Goal: Communication & Community: Answer question/provide support

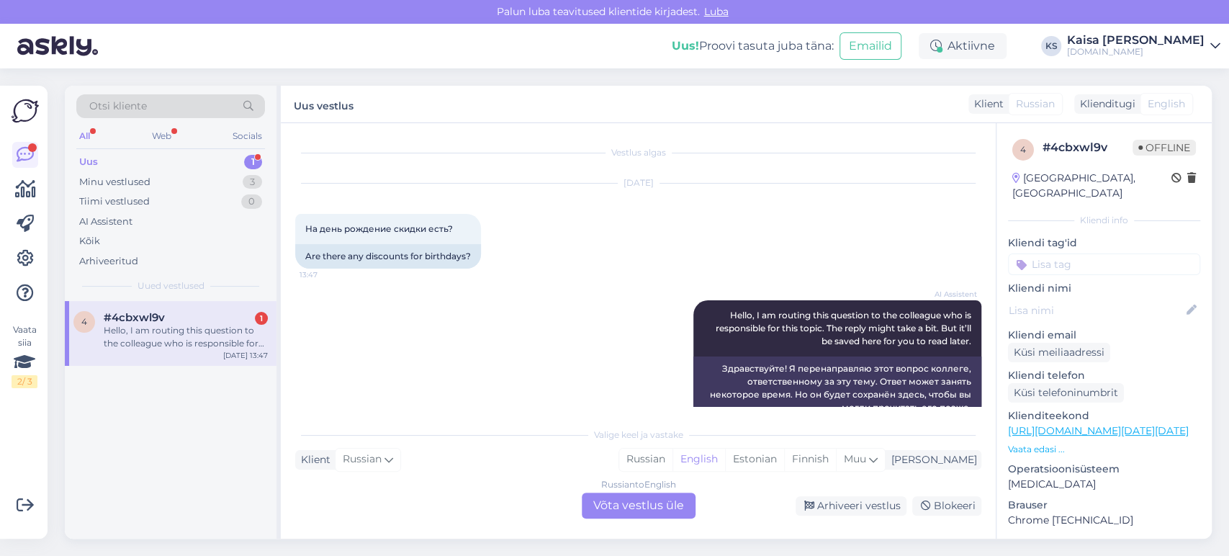
scroll to position [29, 0]
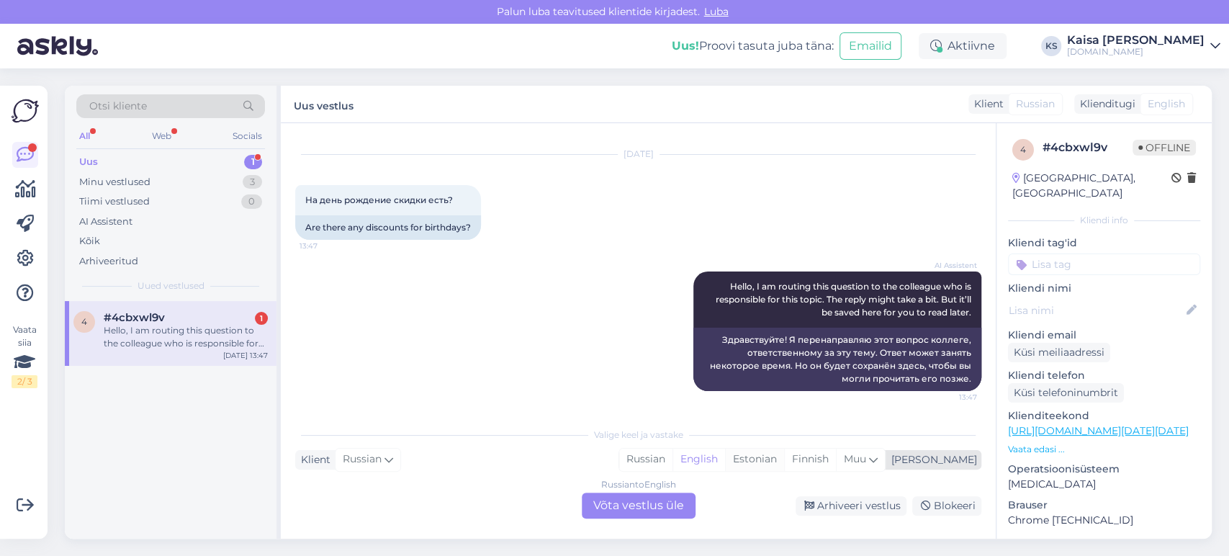
click at [784, 462] on div "Estonian" at bounding box center [754, 460] width 59 height 22
click at [679, 504] on div "Russian to Estonian Võta vestlus üle" at bounding box center [639, 506] width 114 height 26
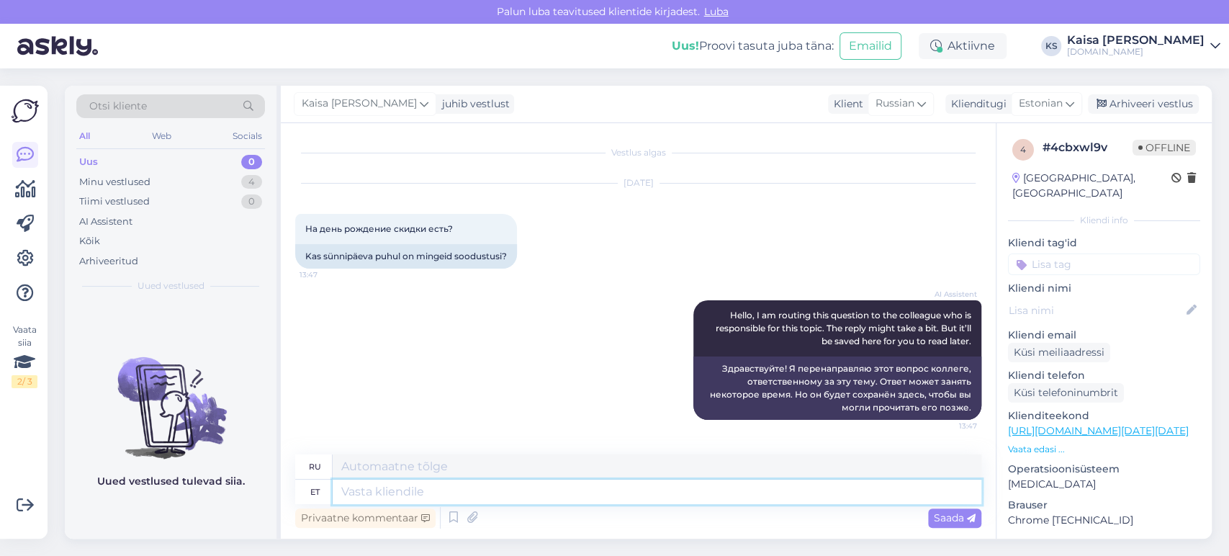
click at [647, 485] on textarea at bounding box center [657, 492] width 649 height 24
type textarea "T"
click at [455, 518] on icon at bounding box center [453, 518] width 17 height 22
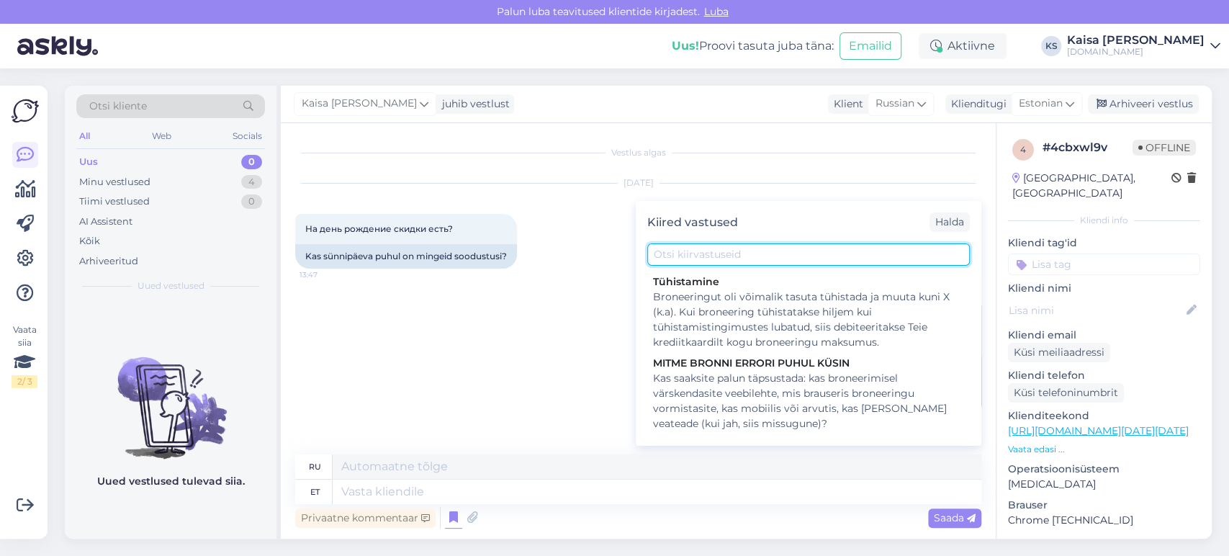
click at [763, 252] on input "text" at bounding box center [808, 254] width 323 height 22
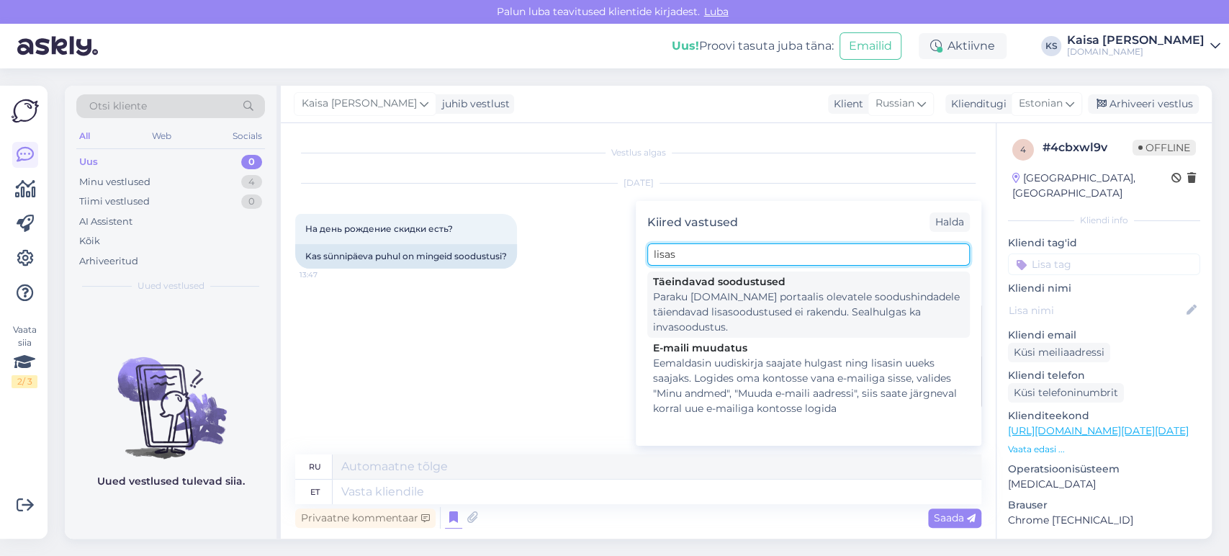
type input "lisas"
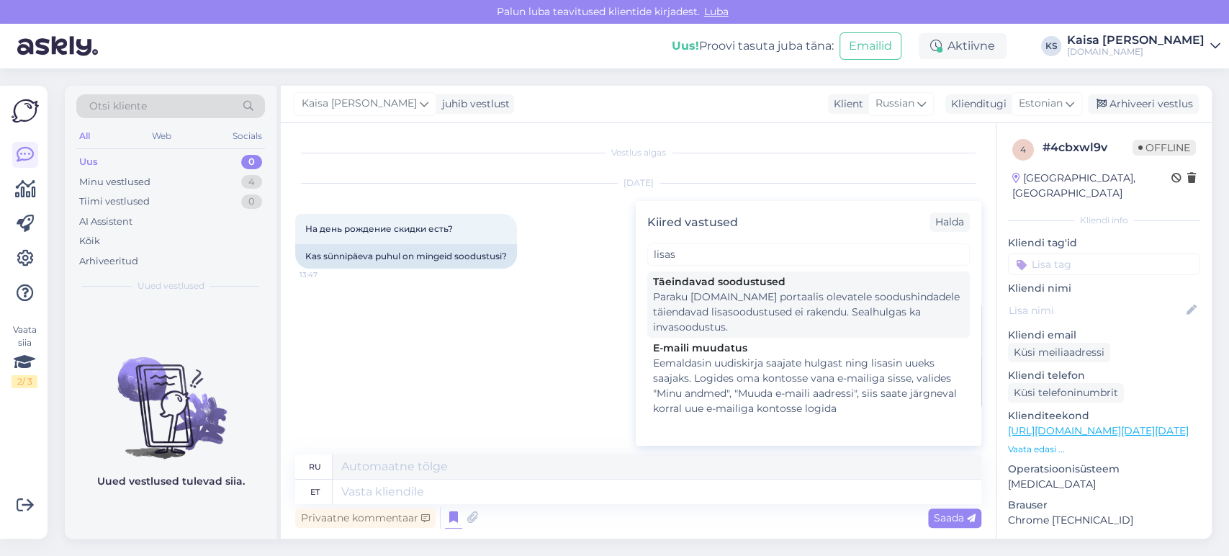
click at [766, 297] on div "Paraku [DOMAIN_NAME] portaalis olevatele soodushindadele täiendavad lisasoodust…" at bounding box center [808, 312] width 311 height 45
type textarea "К сожалению, дополнительные скидки не распространяются на сниженные цены на пор…"
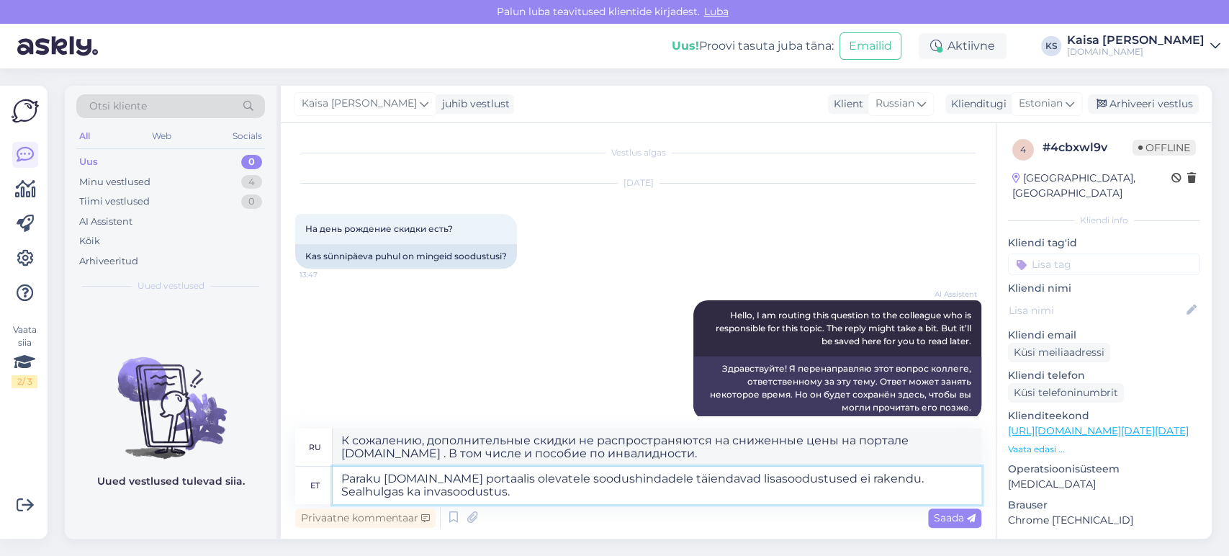
click at [344, 478] on textarea "Paraku [DOMAIN_NAME] portaalis olevatele soodushindadele täiendavad lisasoodust…" at bounding box center [657, 485] width 649 height 37
type textarea "Tere. Paraku [DOMAIN_NAME] portaalis olevatele soodushindadele täiendavad lisas…"
type textarea "Здравствуйте. К сожалению, дополнительные скидки не распространяются на сниженн…"
click at [479, 494] on textarea "Tere. Paraku [DOMAIN_NAME] portaalis olevatele soodushindadele täiendavad lisas…" at bounding box center [657, 485] width 649 height 37
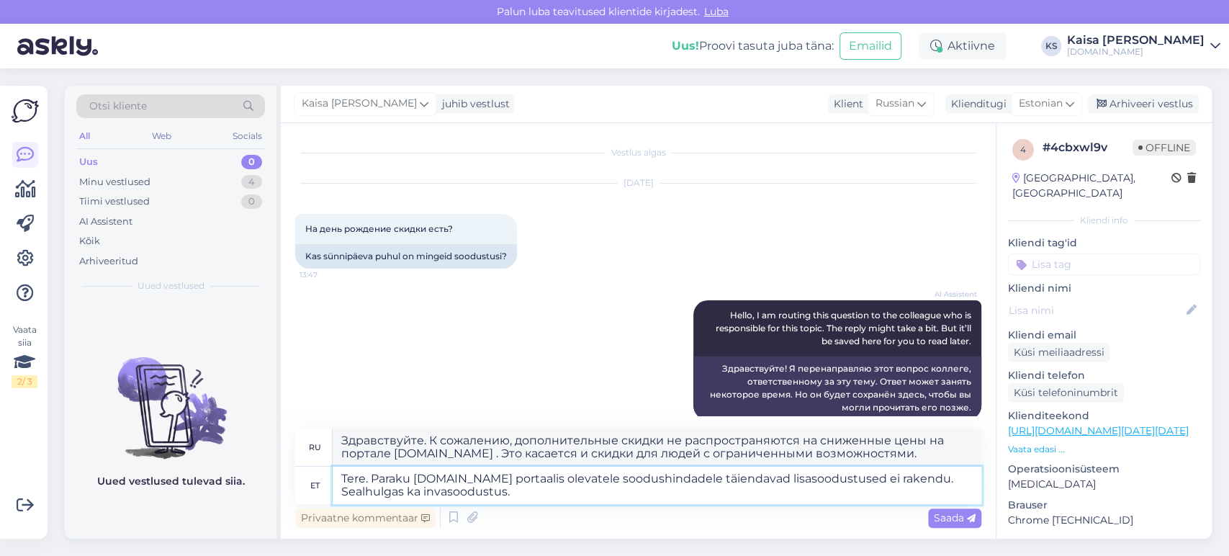
drag, startPoint x: 530, startPoint y: 496, endPoint x: 341, endPoint y: 491, distance: 188.7
click at [341, 491] on textarea "Tere. Paraku [DOMAIN_NAME] portaalis olevatele soodushindadele täiendavad lisas…" at bounding box center [657, 485] width 649 height 37
type textarea "Tere. Paraku [DOMAIN_NAME] portaalis olevatele soodushindadele täiendavad lisas…"
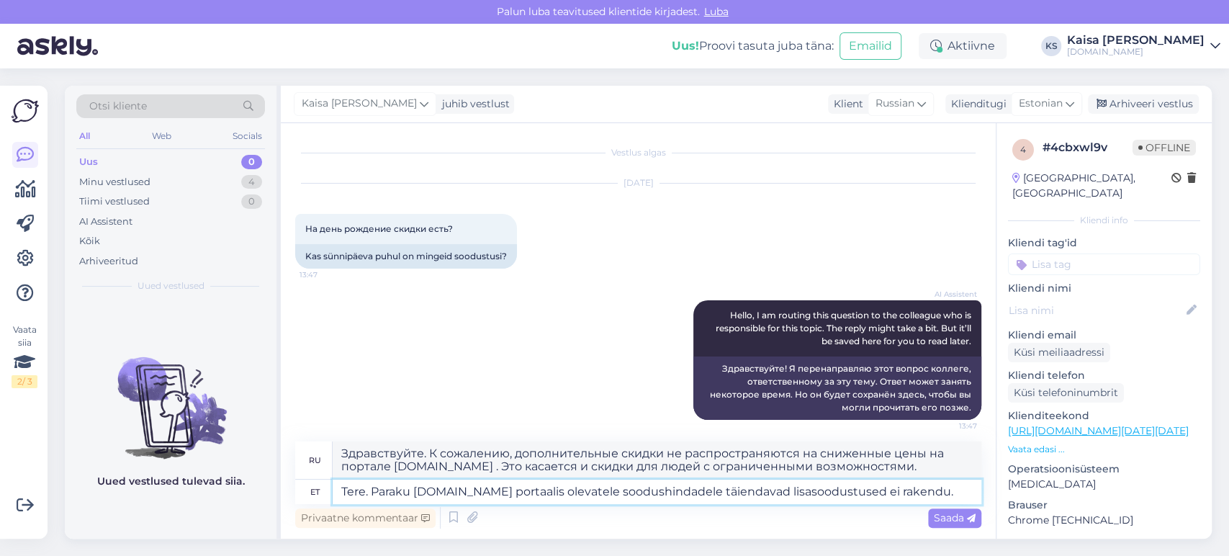
type textarea "Здравствуйте. К сожалению, дополнительные скидки не распространяются на сниженн…"
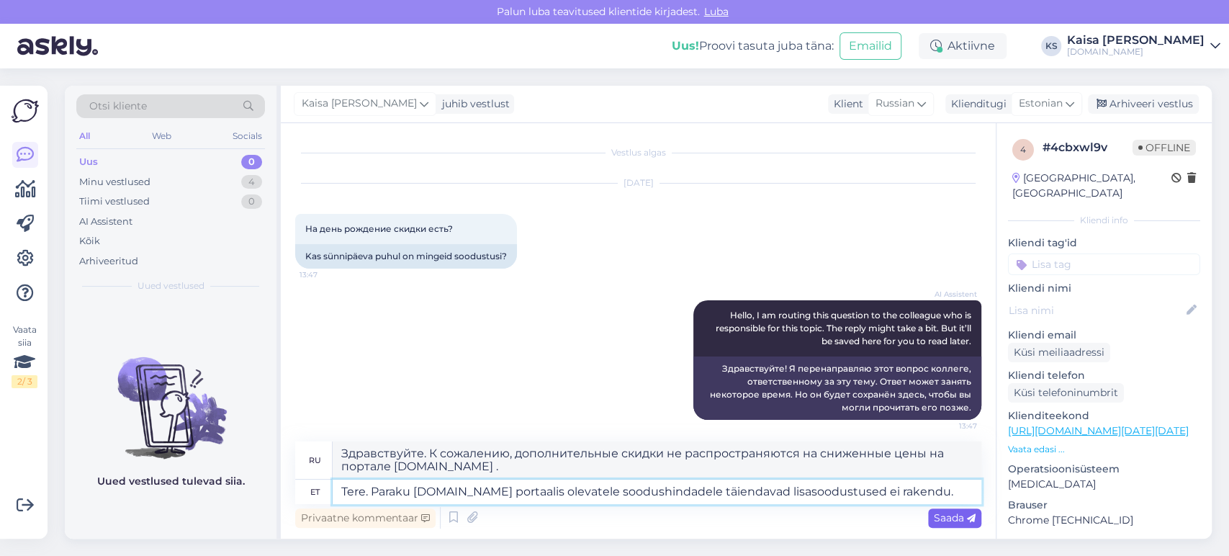
type textarea "Tere. Paraku [DOMAIN_NAME] portaalis olevatele soodushindadele täiendavad lisas…"
click at [951, 519] on span "Saada" at bounding box center [955, 517] width 42 height 13
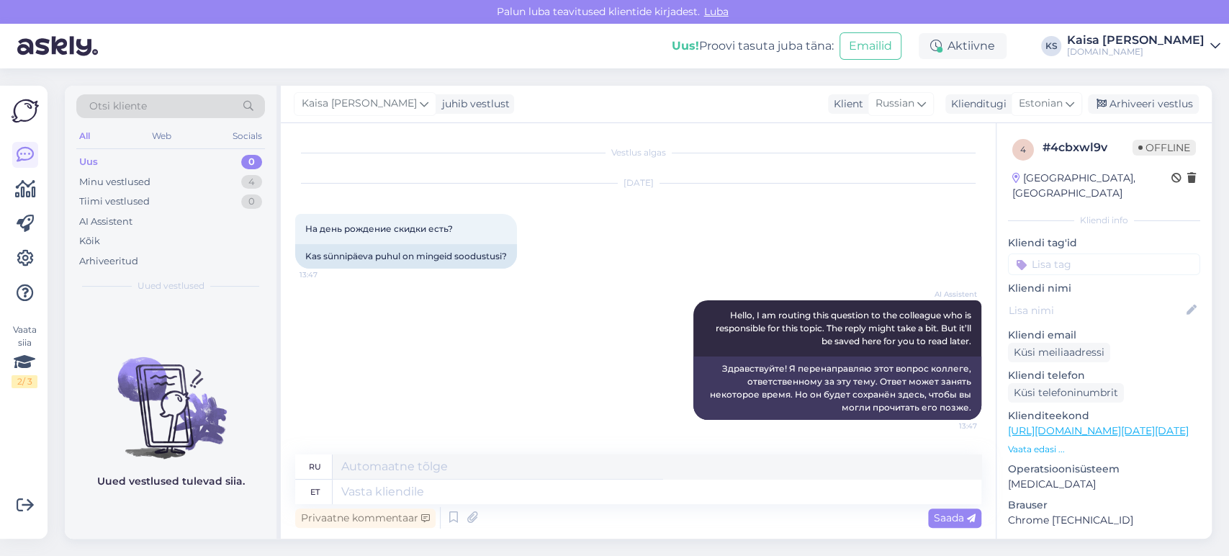
scroll to position [120, 0]
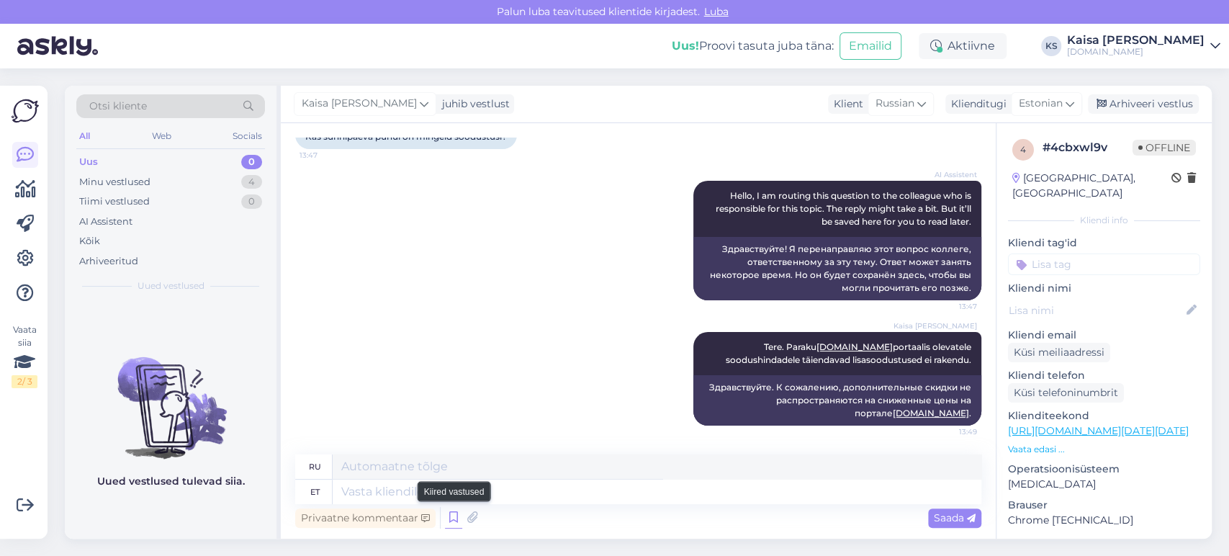
click at [455, 514] on icon at bounding box center [453, 518] width 17 height 22
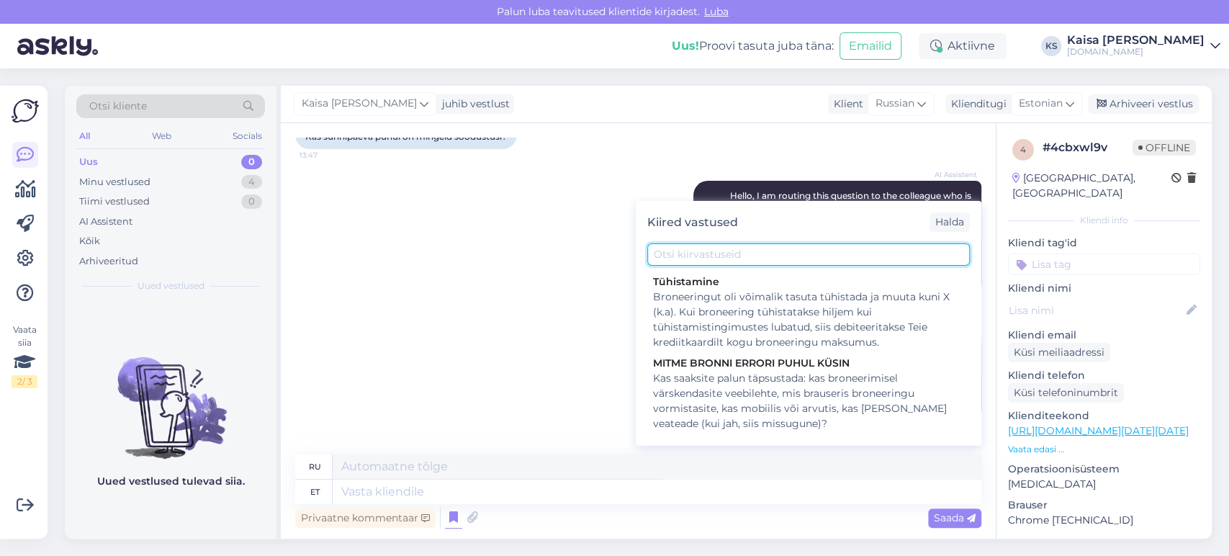
click at [760, 257] on input "text" at bounding box center [808, 254] width 323 height 22
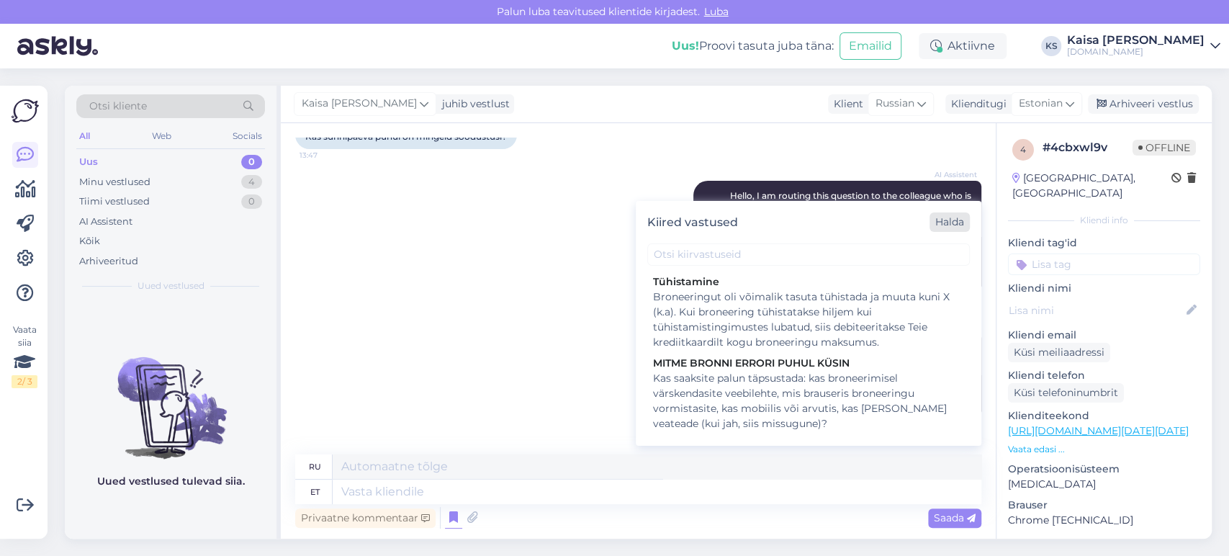
click at [953, 218] on div "Halda" at bounding box center [950, 221] width 40 height 19
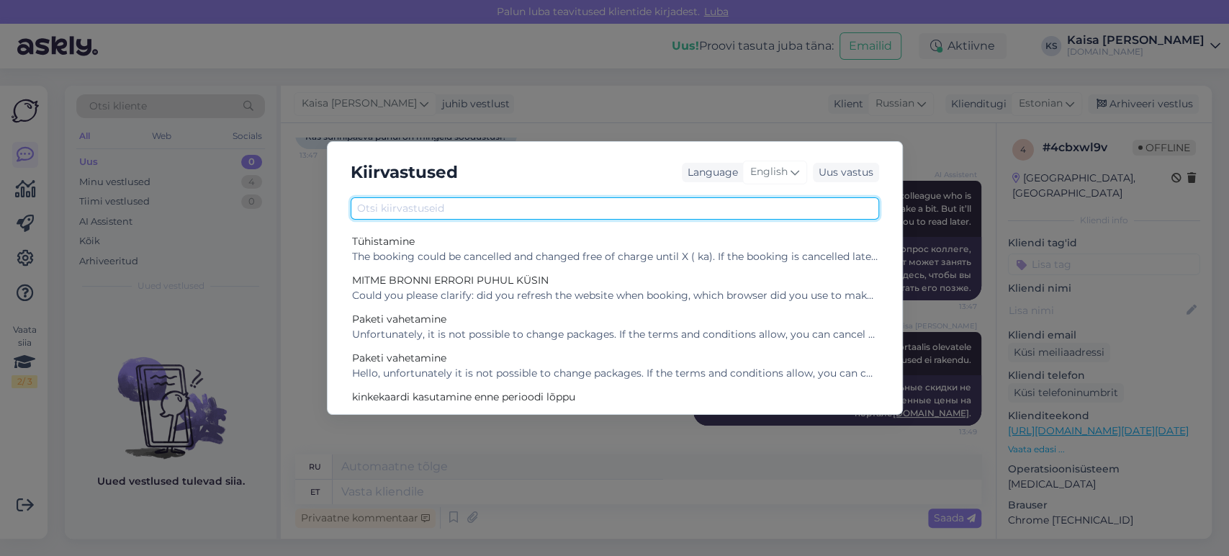
click at [642, 213] on input "text" at bounding box center [615, 208] width 529 height 22
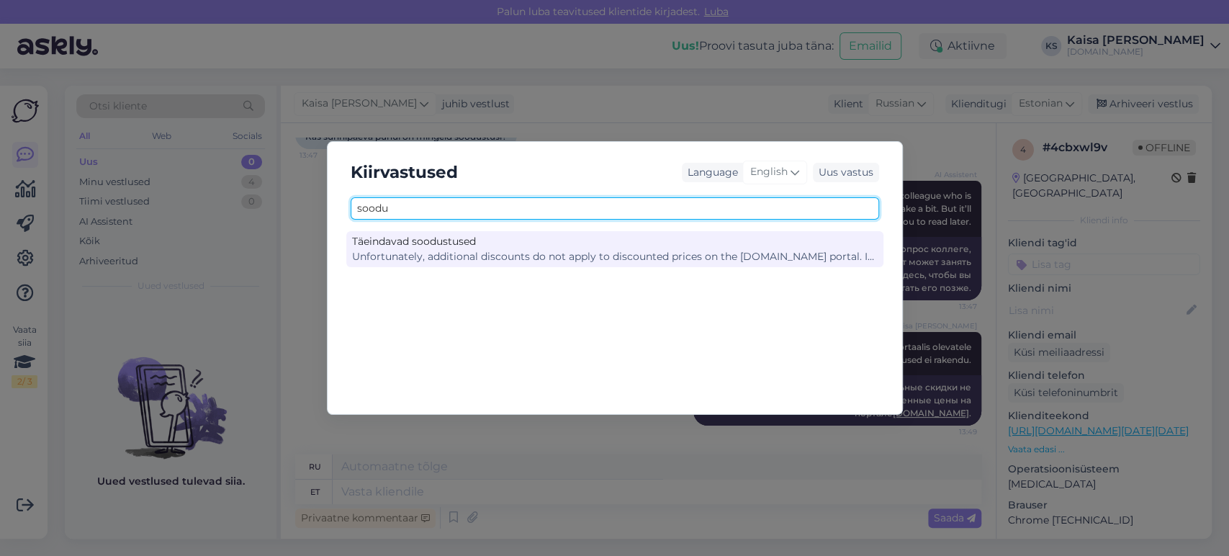
type input "soodu"
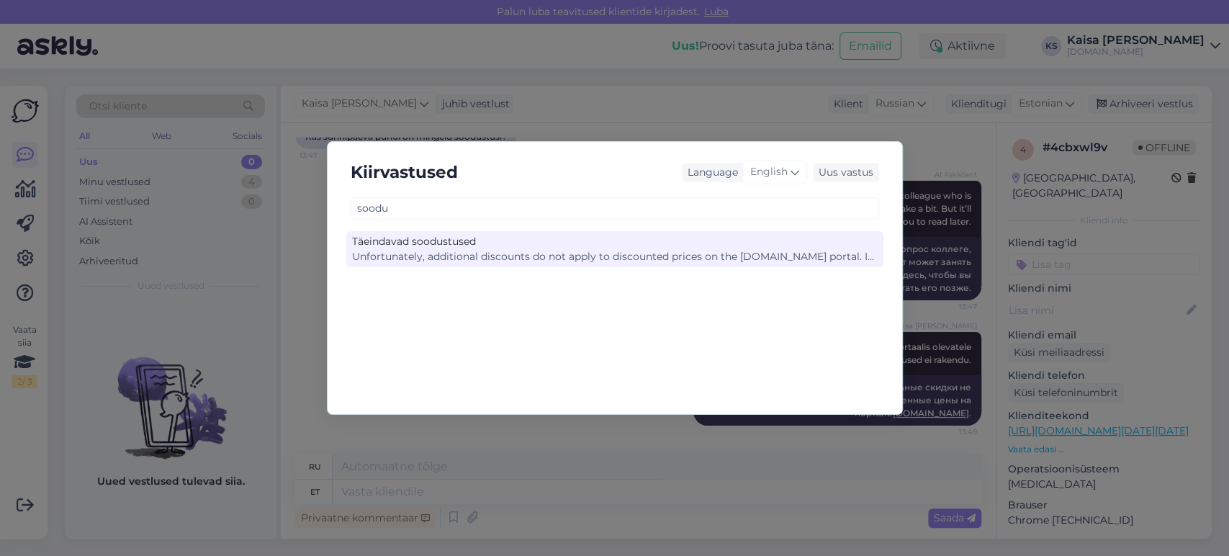
click at [567, 258] on div "Unfortunately, additional discounts do not apply to discounted prices on the [D…" at bounding box center [615, 256] width 526 height 15
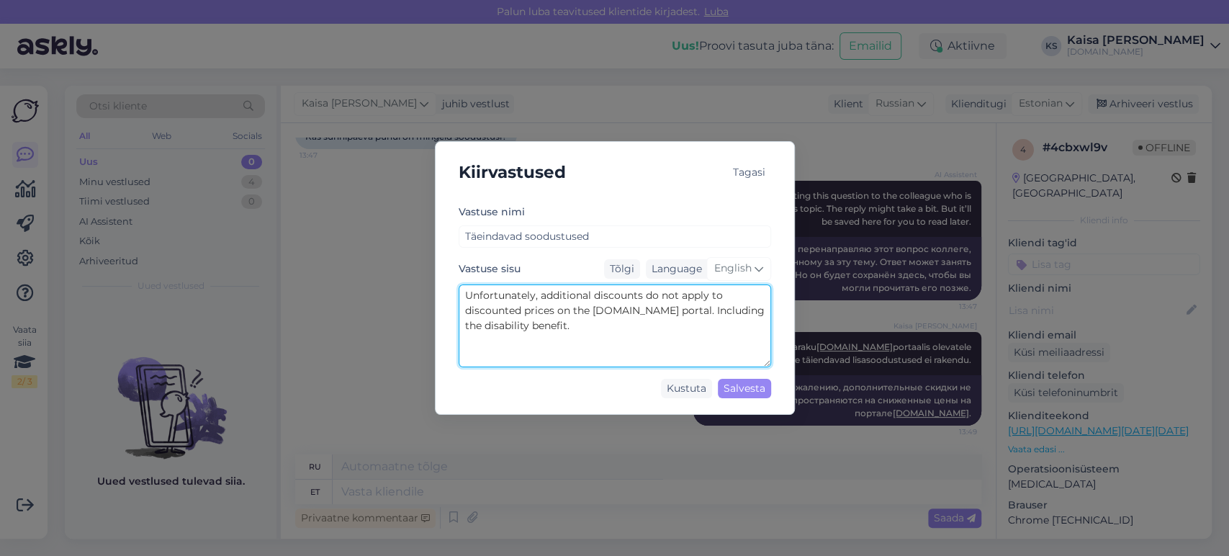
drag, startPoint x: 634, startPoint y: 327, endPoint x: 462, endPoint y: 328, distance: 172.8
click at [462, 328] on textarea "Unfortunately, additional discounts do not apply to discounted prices on the [D…" at bounding box center [615, 325] width 313 height 83
type textarea "Unfortunately, additional discounts do not apply to discounted prices on the [D…"
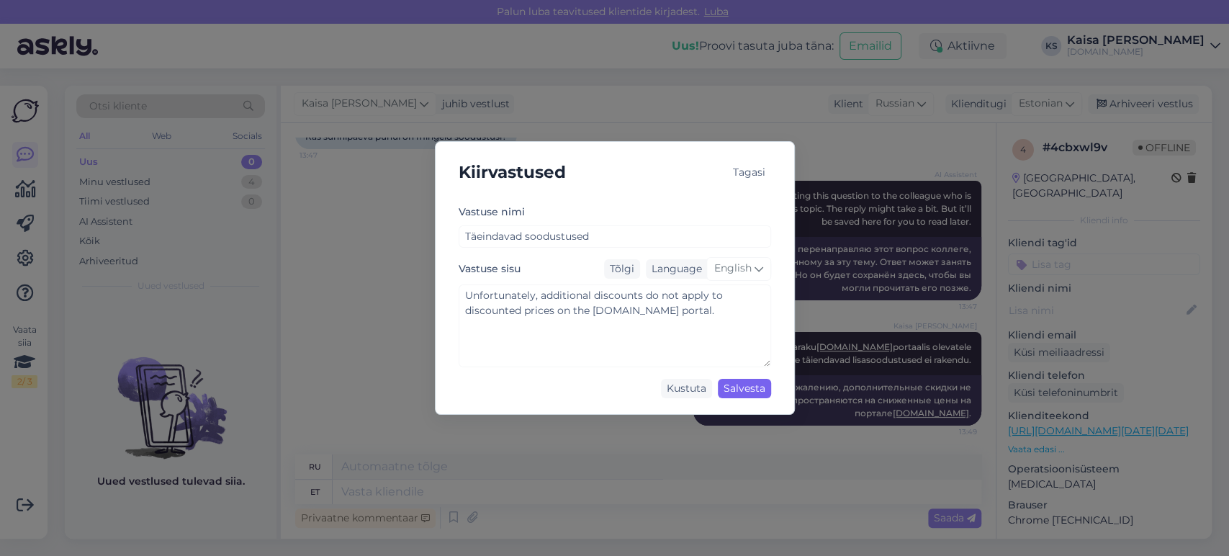
click at [747, 387] on div "Salvesta" at bounding box center [744, 388] width 53 height 19
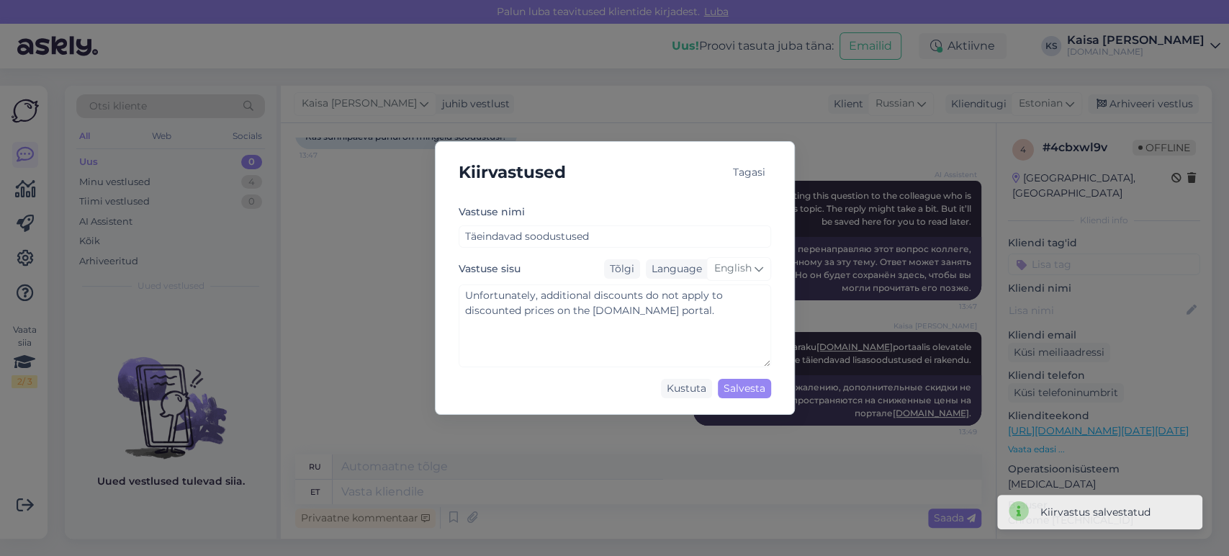
click at [752, 173] on div "Tagasi" at bounding box center [749, 172] width 44 height 19
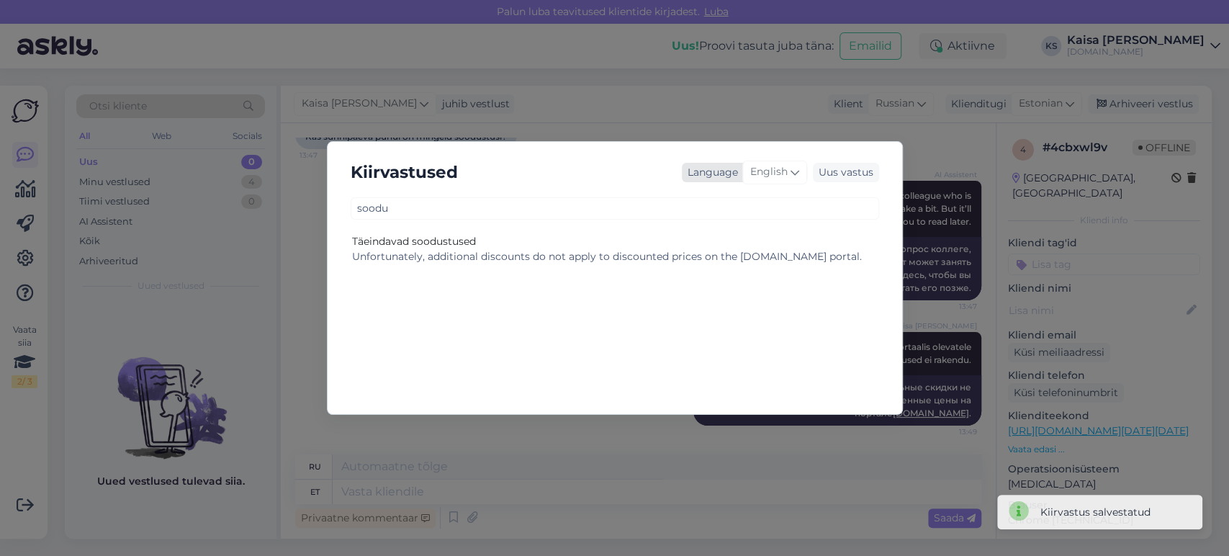
click at [787, 172] on span "English" at bounding box center [768, 172] width 37 height 16
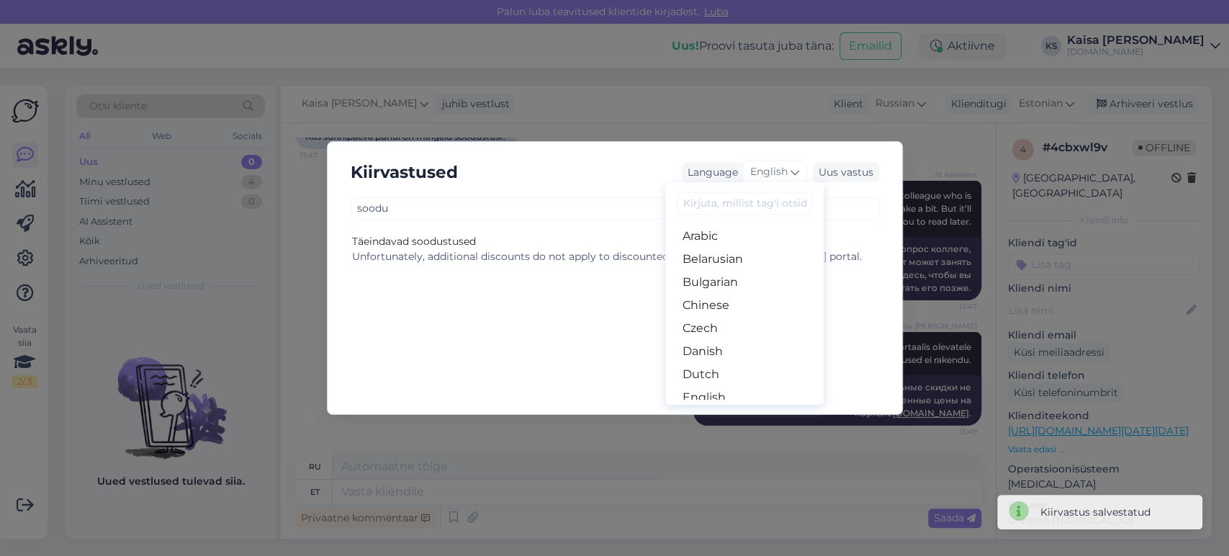
click at [716, 112] on div "Kiirvastused Language English Arabic Belarusian Bulgarian Chinese Czech Danish …" at bounding box center [614, 278] width 1229 height 556
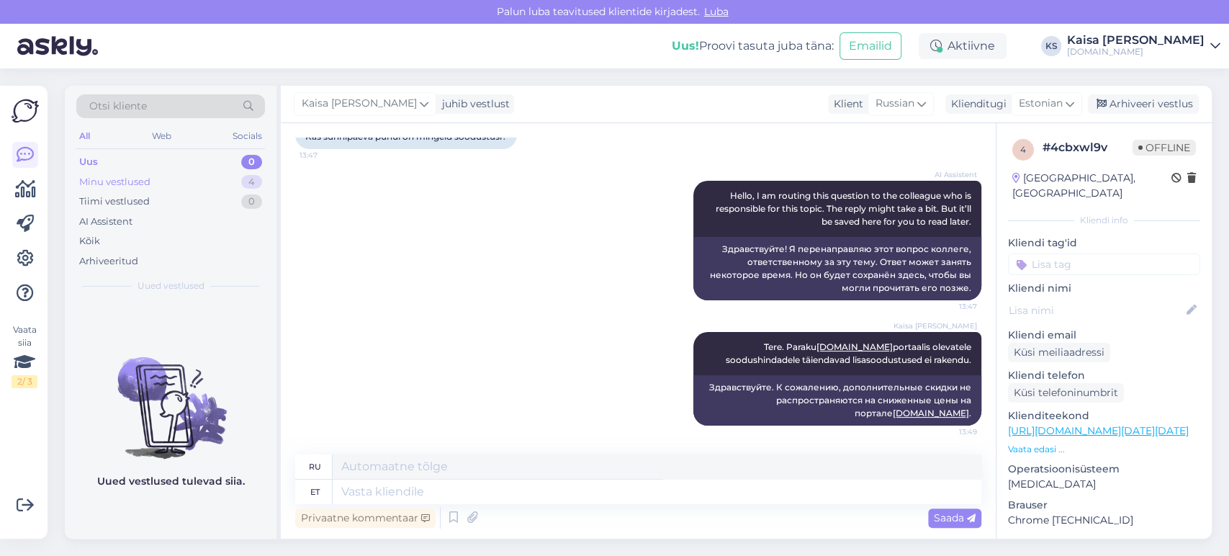
click at [224, 174] on div "Minu vestlused 4" at bounding box center [170, 182] width 189 height 20
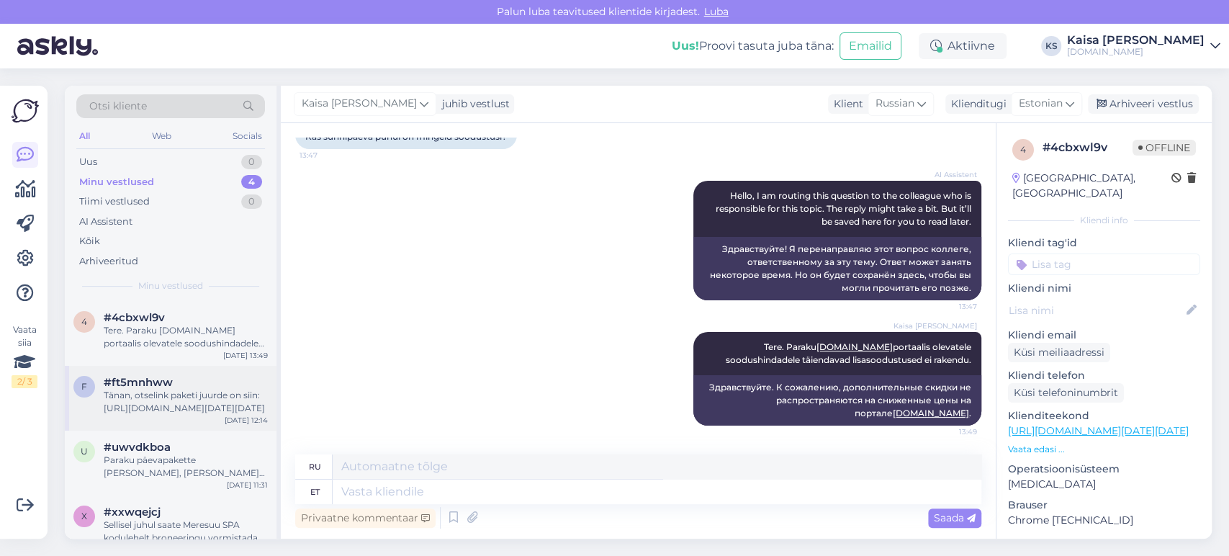
scroll to position [21, 0]
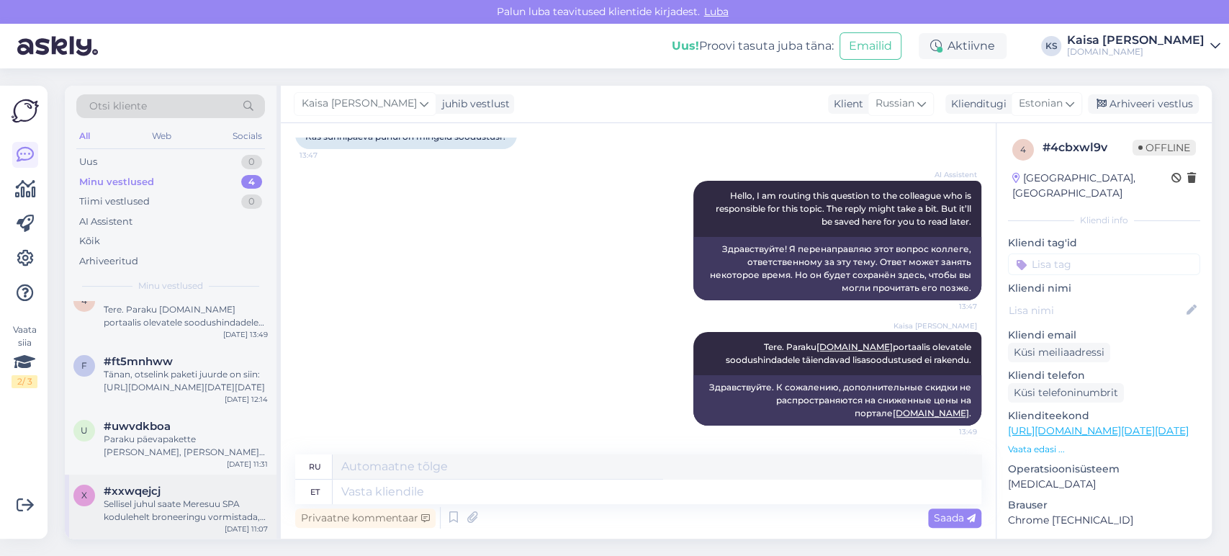
click at [178, 498] on div "Sellisel juhul saate Meresuu SPA kodulehelt broneeringu vormistada, et kasutada…" at bounding box center [186, 511] width 164 height 26
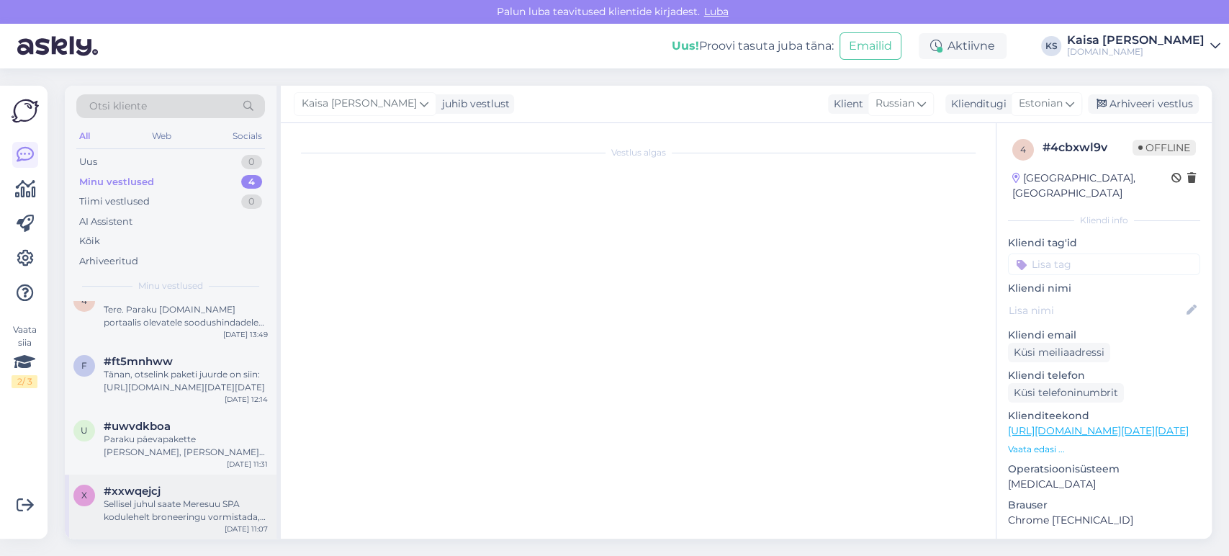
scroll to position [727, 0]
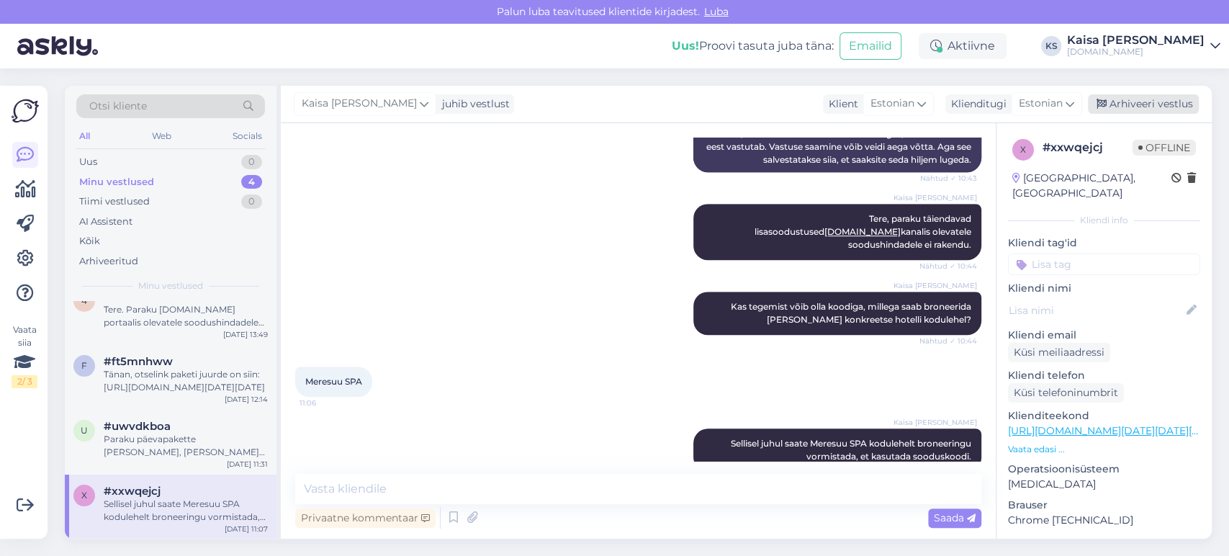
click at [1156, 109] on div "Arhiveeri vestlus" at bounding box center [1143, 103] width 111 height 19
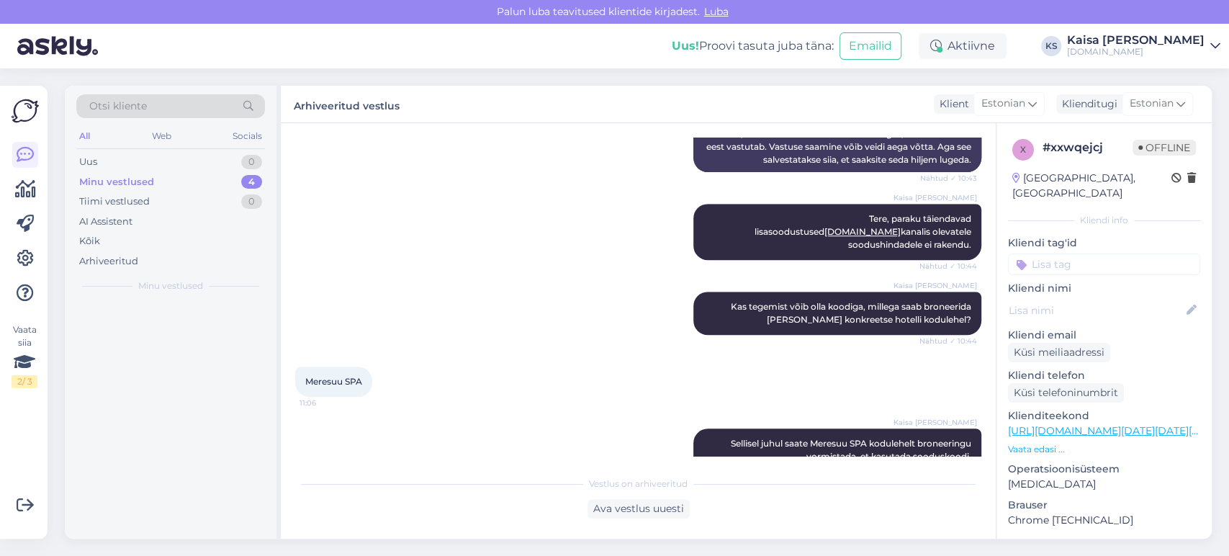
scroll to position [0, 0]
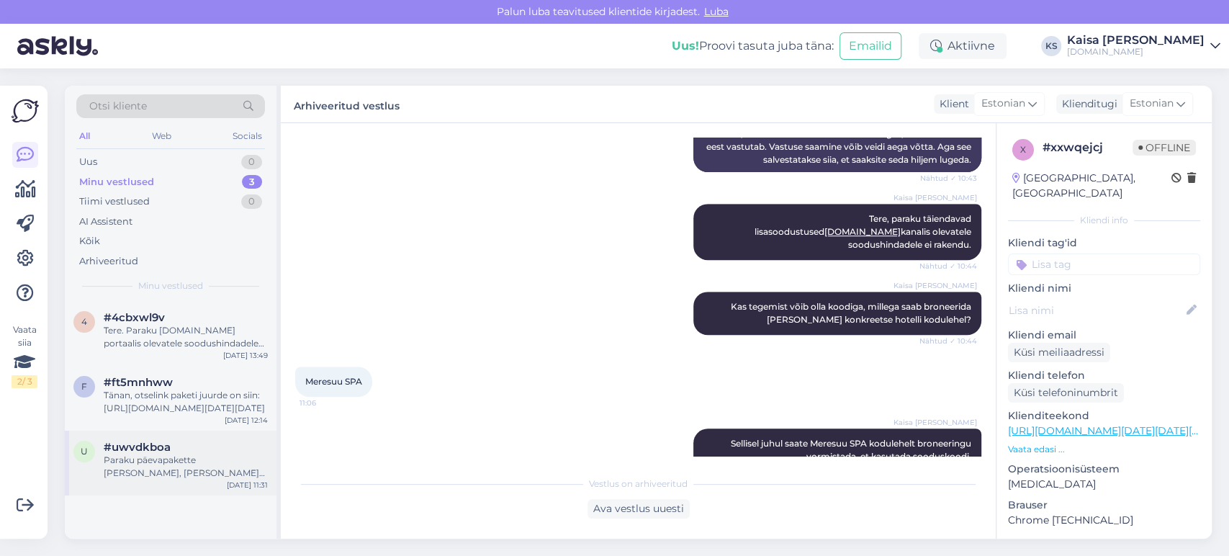
click at [228, 462] on div "Paraku päevapakette [PERSON_NAME], [PERSON_NAME] majutusega." at bounding box center [186, 467] width 164 height 26
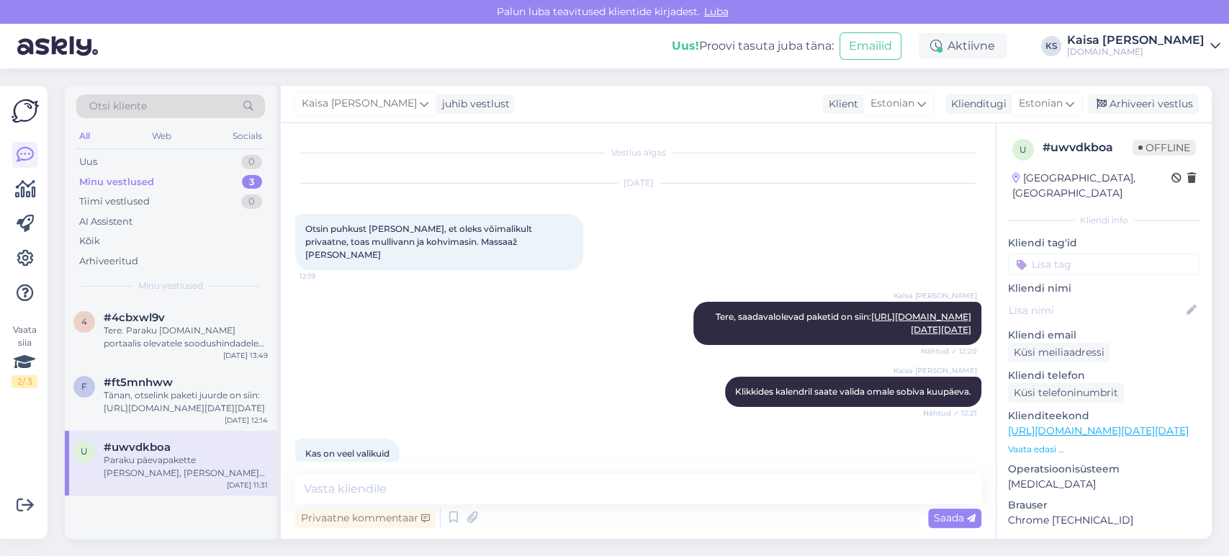
scroll to position [1553, 0]
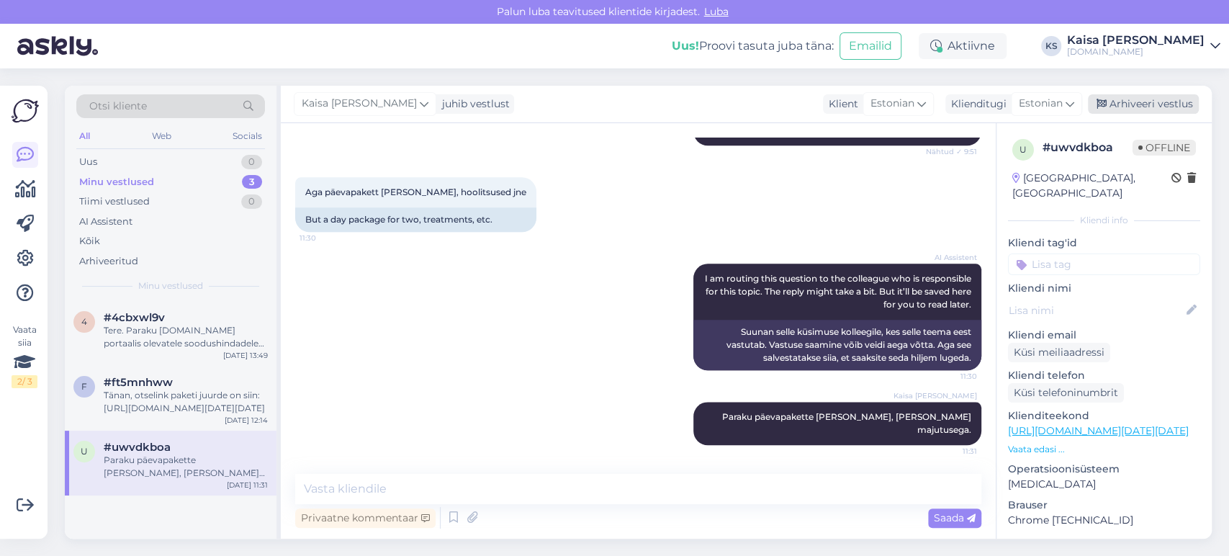
click at [1121, 97] on div "Arhiveeri vestlus" at bounding box center [1143, 103] width 111 height 19
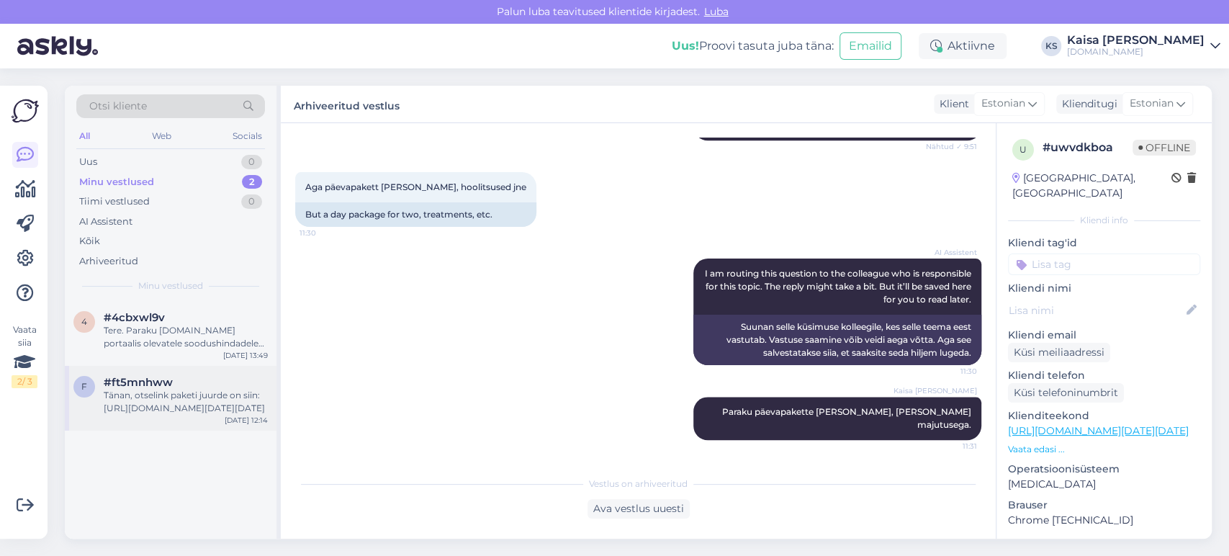
click at [201, 392] on div "Tänan, otselink paketi juurde on siin: [URL][DOMAIN_NAME][DATE][DATE]" at bounding box center [186, 402] width 164 height 26
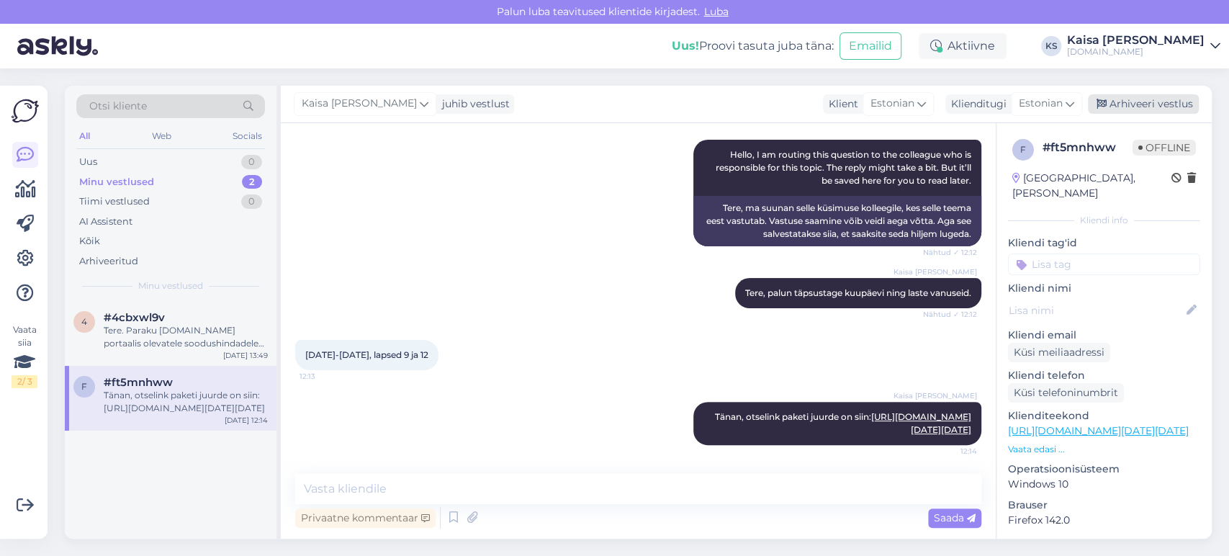
click at [1186, 102] on div "Arhiveeri vestlus" at bounding box center [1143, 103] width 111 height 19
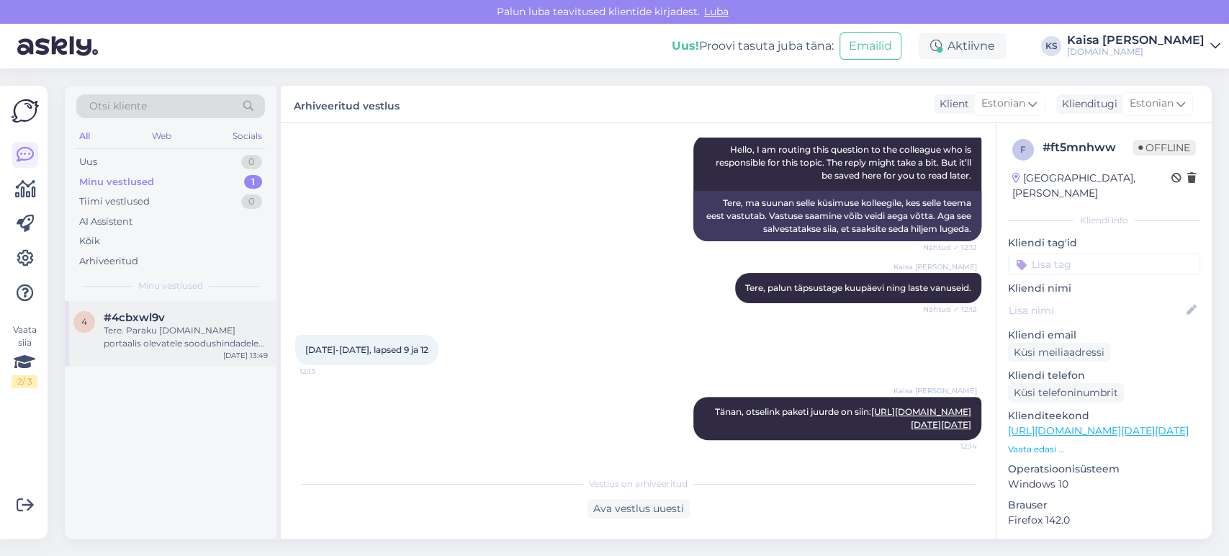
click at [233, 318] on div "#4cbxwl9v" at bounding box center [186, 317] width 164 height 13
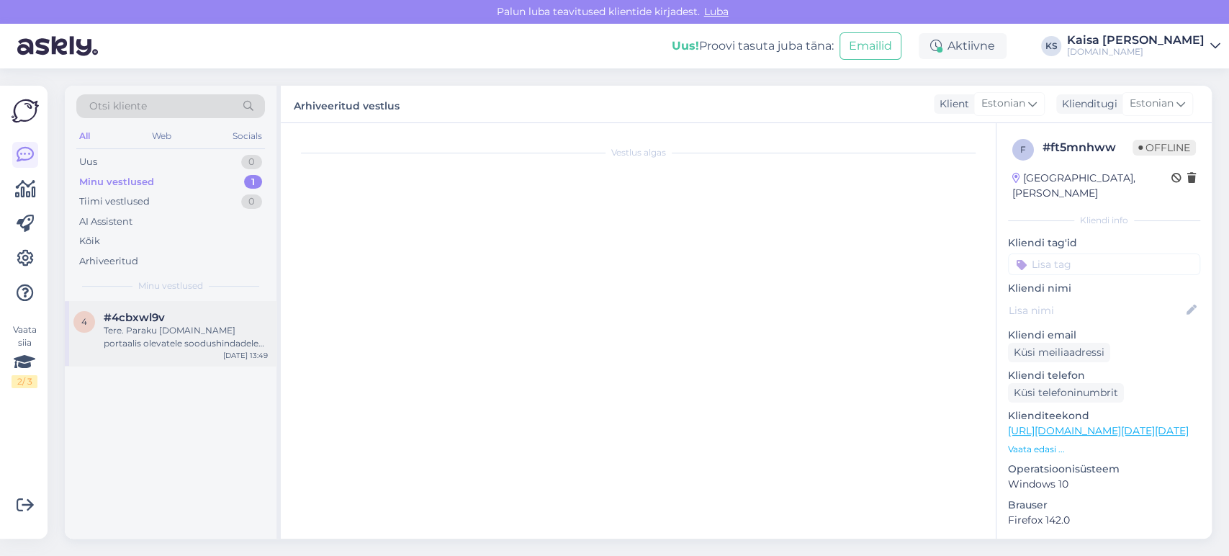
scroll to position [120, 0]
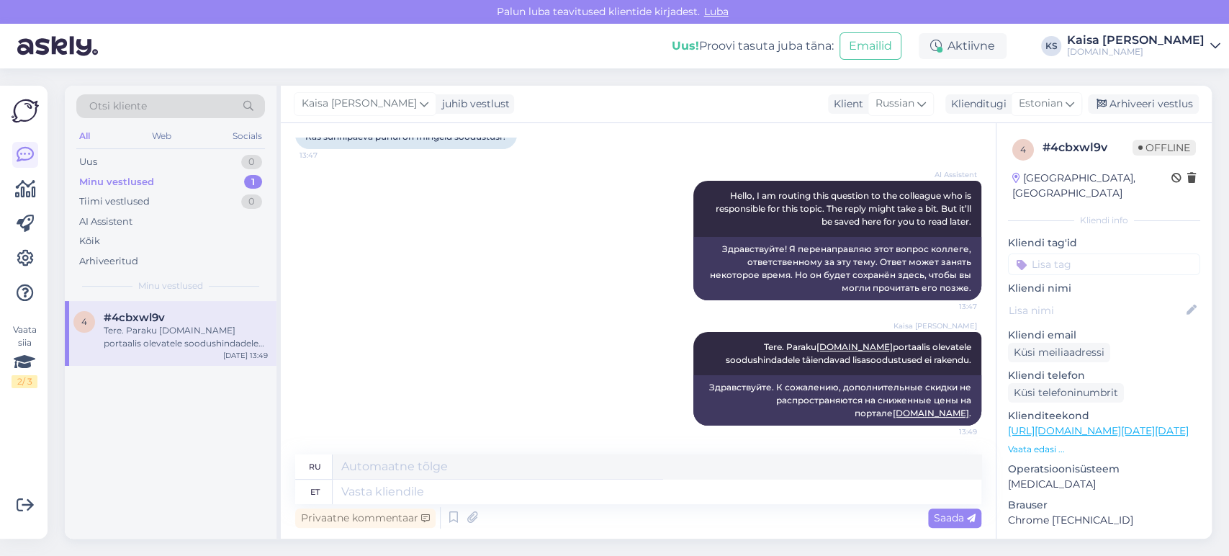
click at [536, 313] on div "AI Assistent Hello, I am routing this question to the colleague who is responsi…" at bounding box center [638, 240] width 686 height 151
click at [219, 159] on div "Uus 1" at bounding box center [170, 162] width 189 height 20
click at [170, 327] on div "I am routing this question to the colleague who is responsible for this topic. …" at bounding box center [186, 337] width 164 height 26
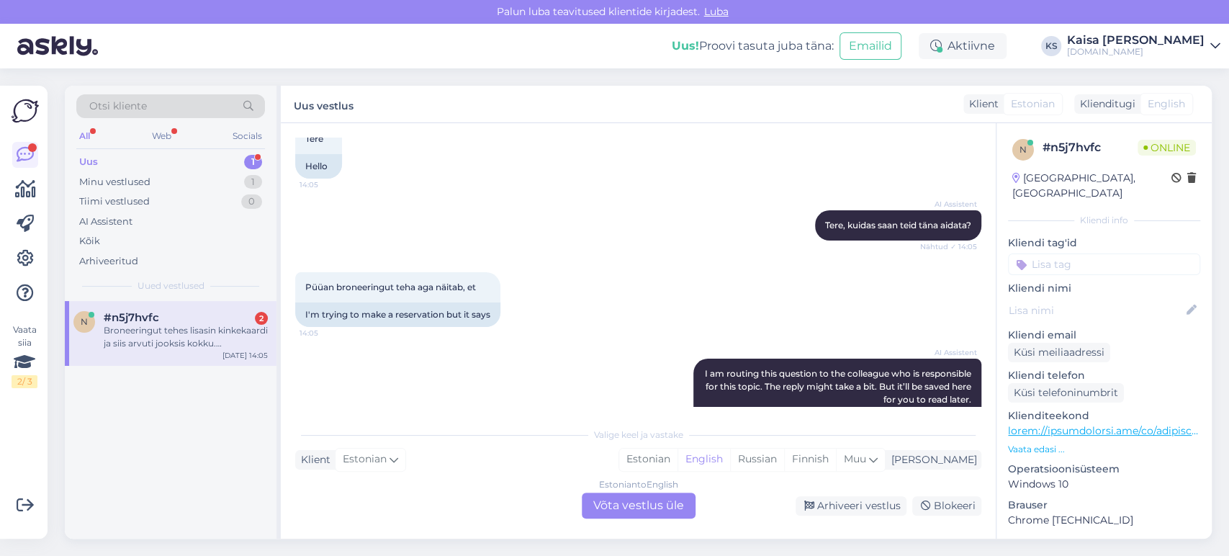
scroll to position [375, 0]
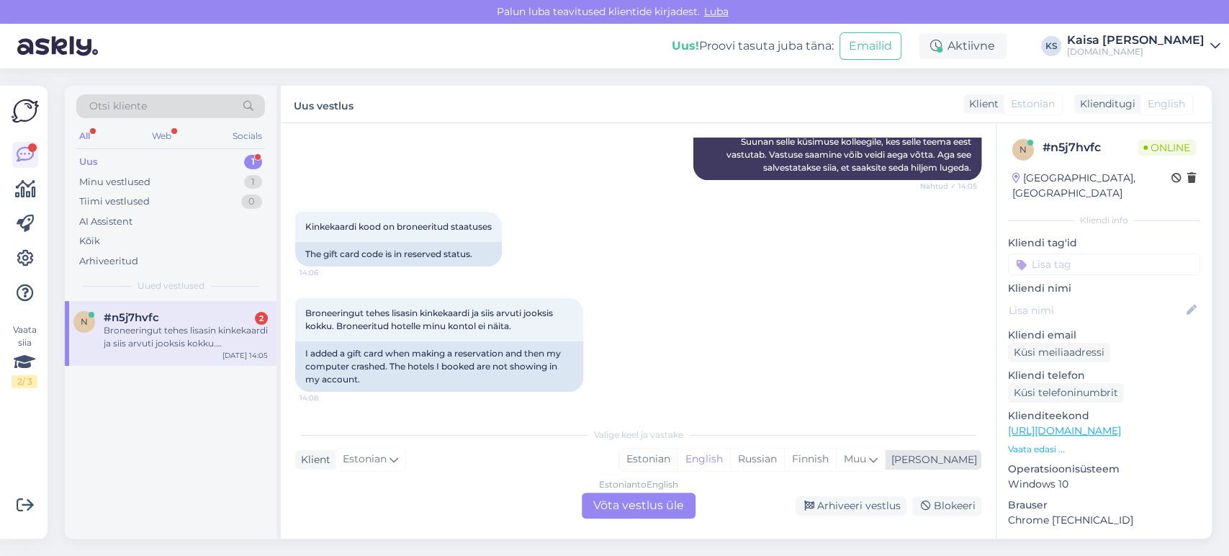
click at [678, 459] on div "Estonian" at bounding box center [648, 460] width 58 height 22
click at [683, 506] on div "Estonian to Estonian Võta vestlus üle" at bounding box center [639, 506] width 114 height 26
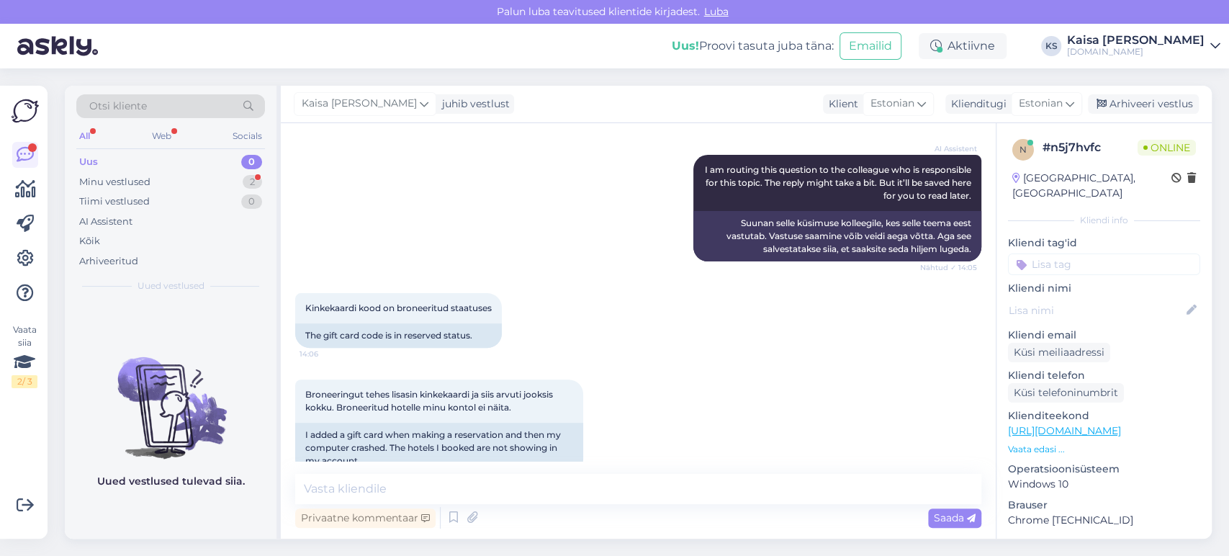
scroll to position [321, 0]
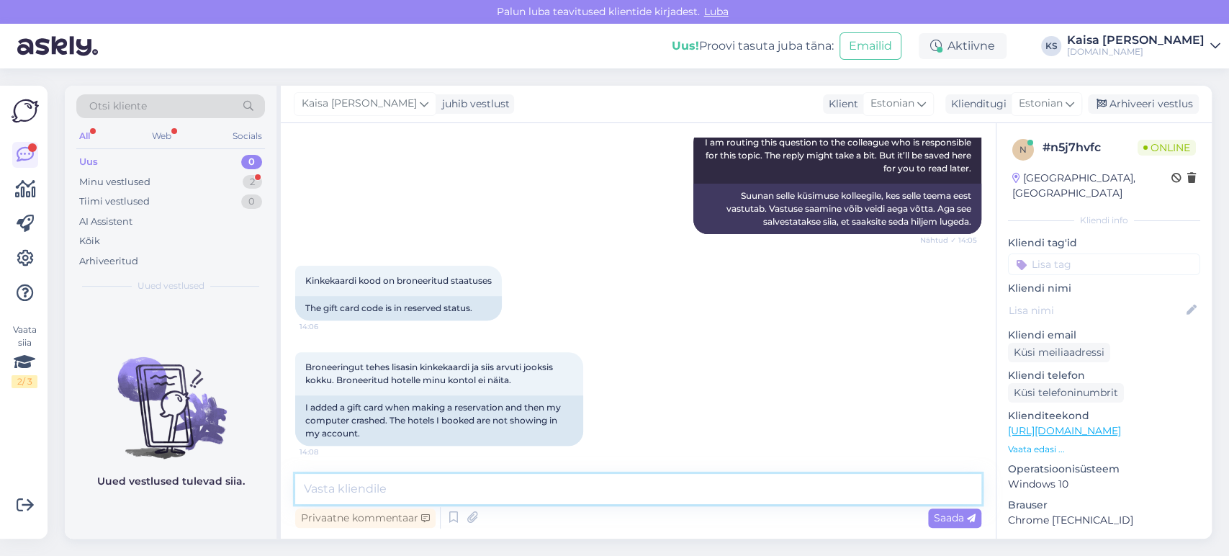
click at [616, 480] on textarea at bounding box center [638, 489] width 686 height 30
click at [458, 517] on icon at bounding box center [453, 518] width 17 height 22
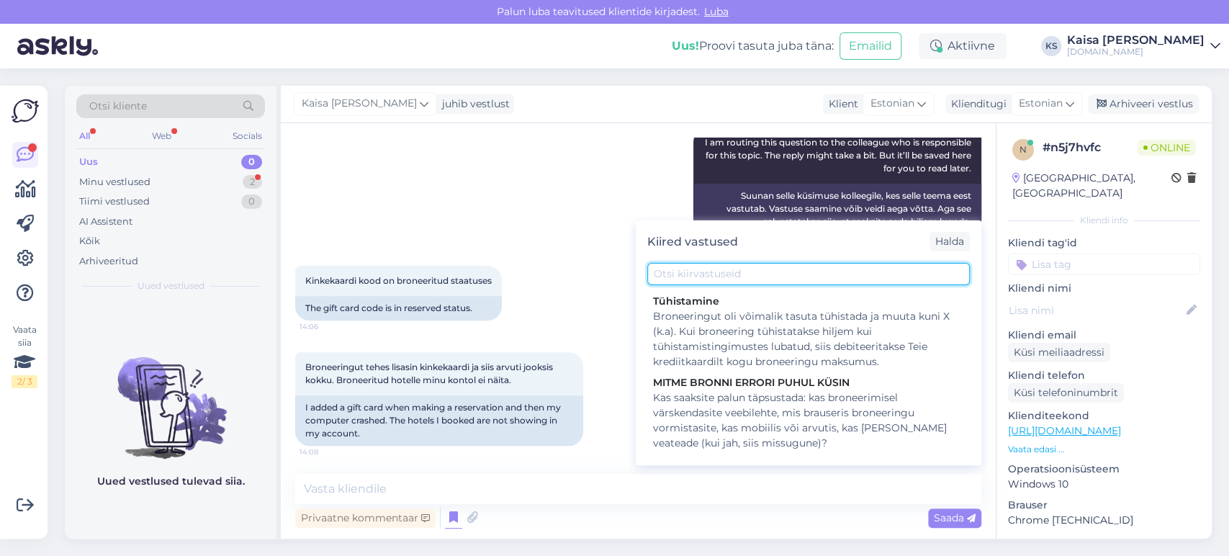
click at [719, 282] on input "text" at bounding box center [808, 274] width 323 height 22
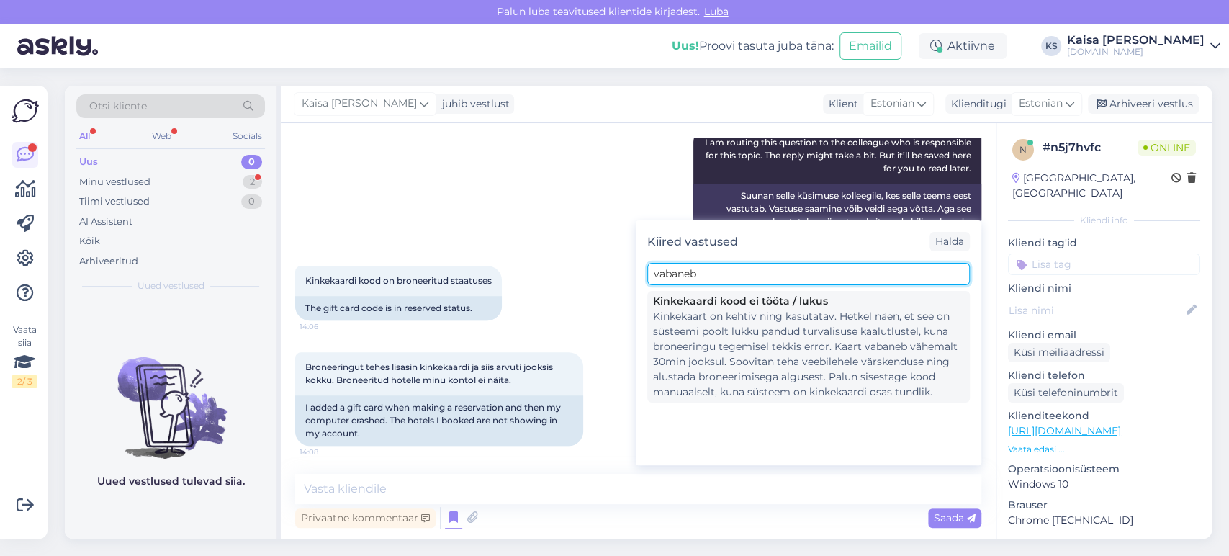
type input "vabaneb"
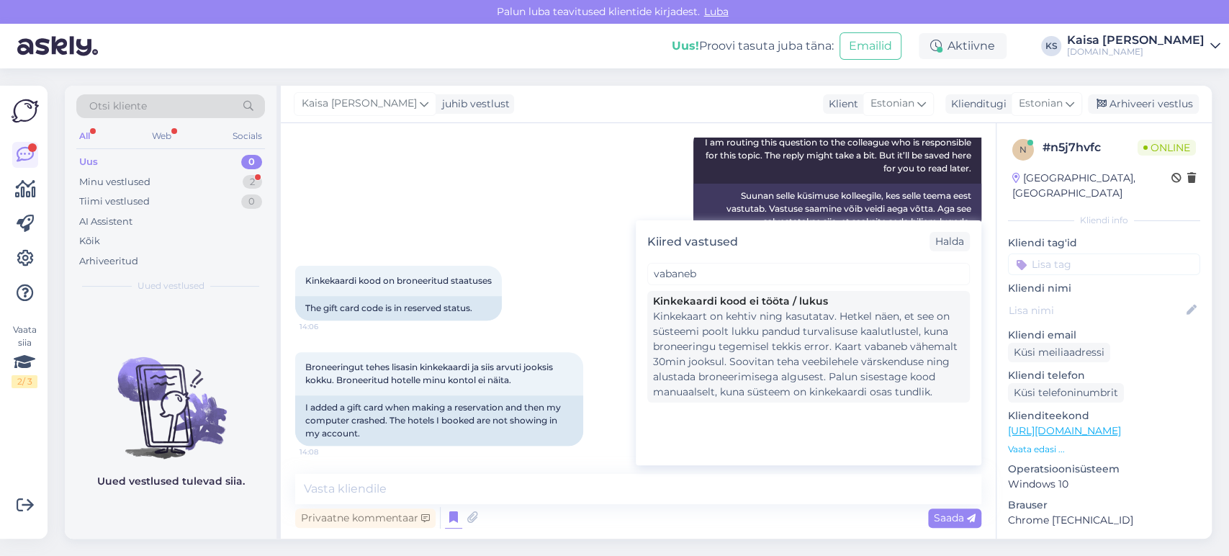
click at [731, 331] on div "Kinkekaart on kehtiv ning kasutatav. Hetkel näen, et see on süsteemi poolt lukk…" at bounding box center [808, 354] width 311 height 91
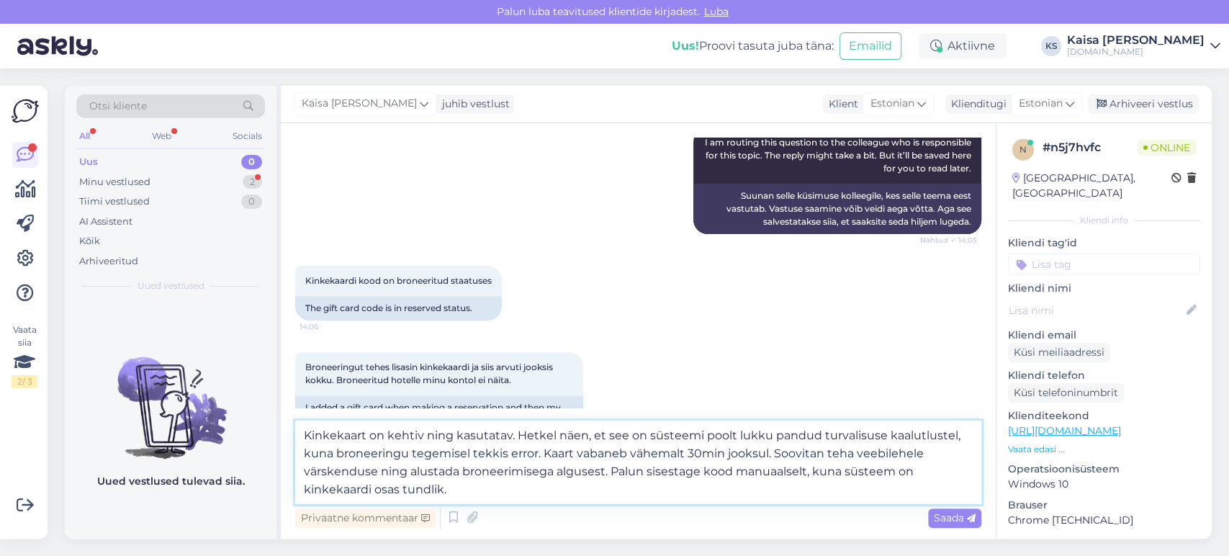
drag, startPoint x: 543, startPoint y: 456, endPoint x: 299, endPoint y: 436, distance: 244.9
click at [299, 436] on textarea "Kinkekaart on kehtiv ning kasutatav. Hetkel näen, et see on süsteemi poolt lukk…" at bounding box center [638, 463] width 686 height 84
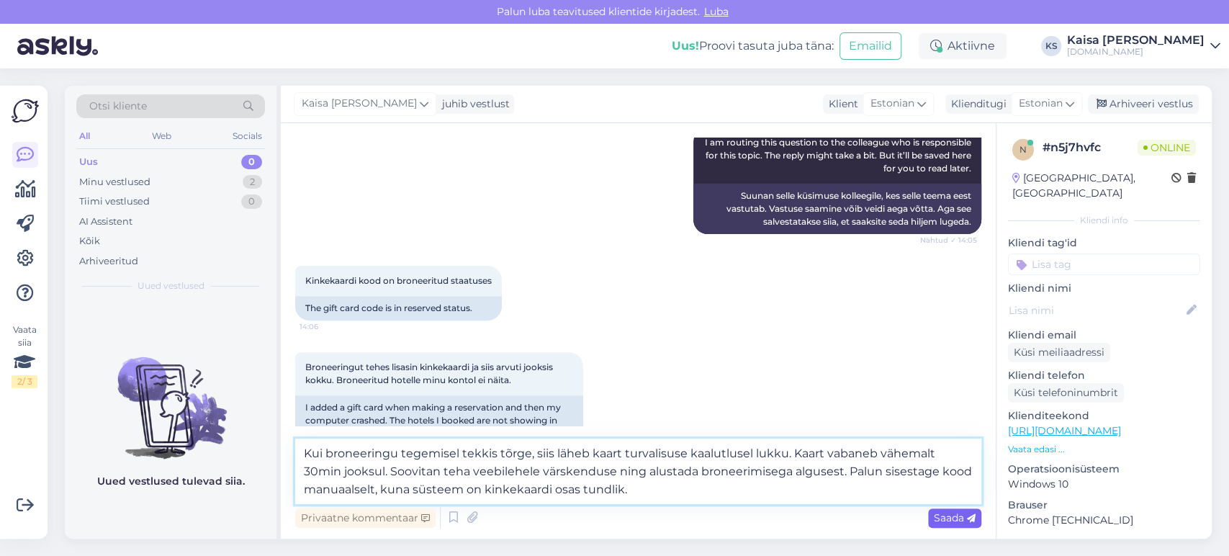
type textarea "Kui broneeringu tegemisel tekkis tõrge, siis läheb kaart turvalisuse kaalutluse…"
click at [952, 514] on span "Saada" at bounding box center [955, 517] width 42 height 13
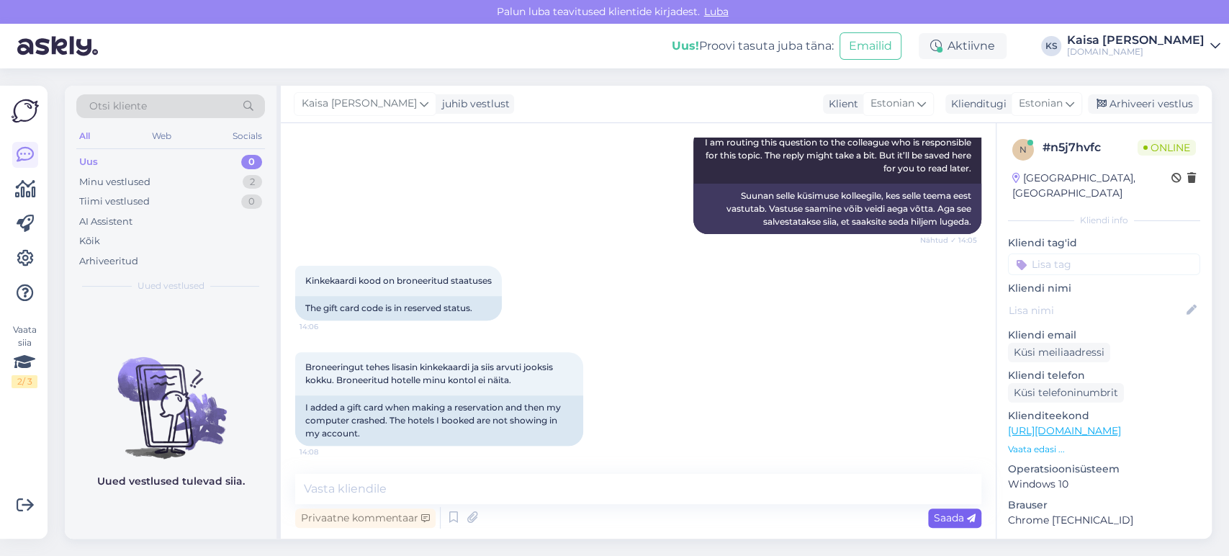
scroll to position [435, 0]
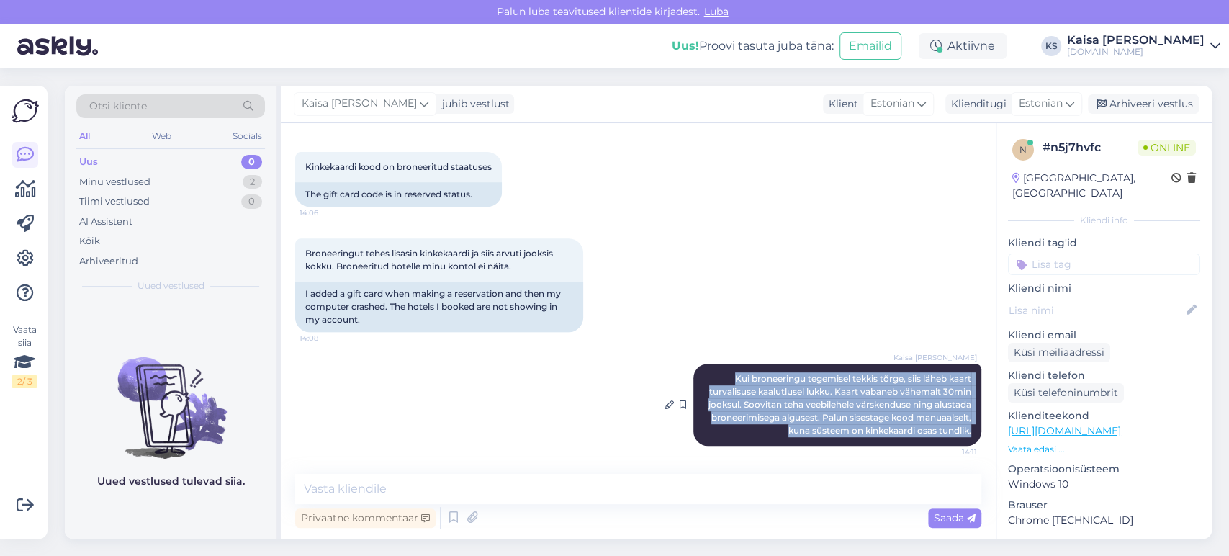
drag, startPoint x: 718, startPoint y: 379, endPoint x: 962, endPoint y: 436, distance: 250.7
click at [962, 436] on div "Kaisa [PERSON_NAME] Kui broneeringu tegemisel tekkis tõrge, siis läheb kaart tu…" at bounding box center [838, 405] width 288 height 82
copy span "Kui broneeringu tegemisel tekkis tõrge, siis läheb kaart turvalisuse kaalutluse…"
click at [452, 514] on icon at bounding box center [453, 518] width 17 height 22
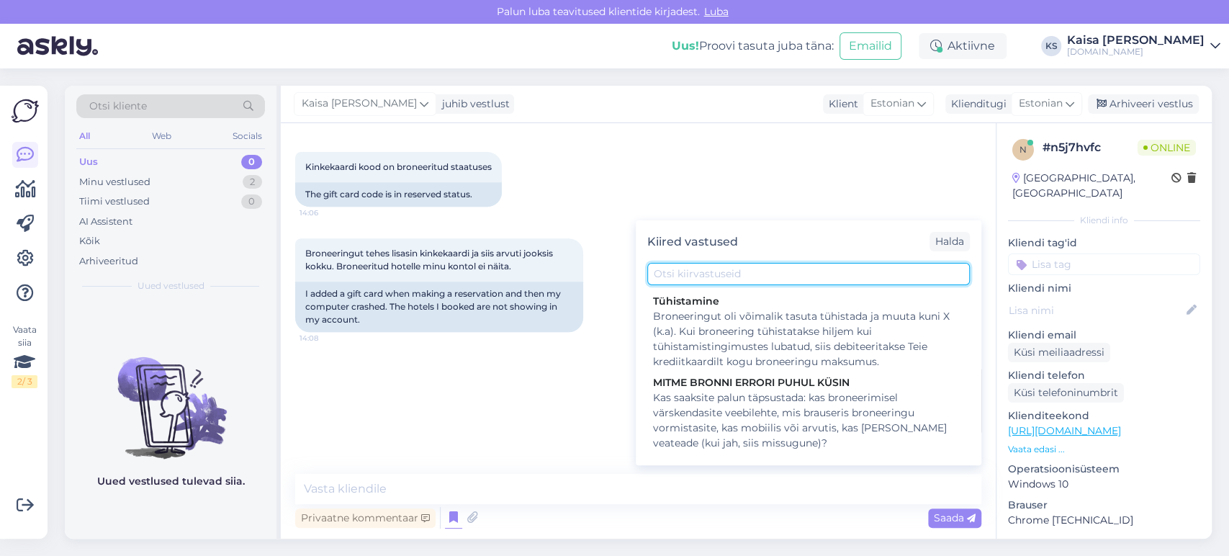
click at [743, 277] on input "text" at bounding box center [808, 274] width 323 height 22
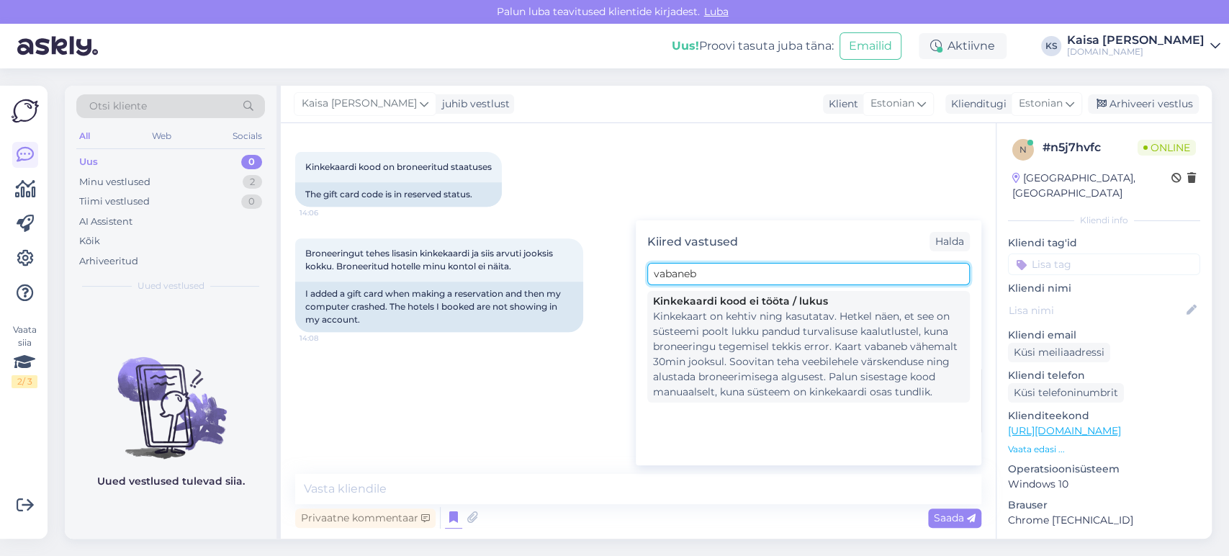
type input "vabaneb"
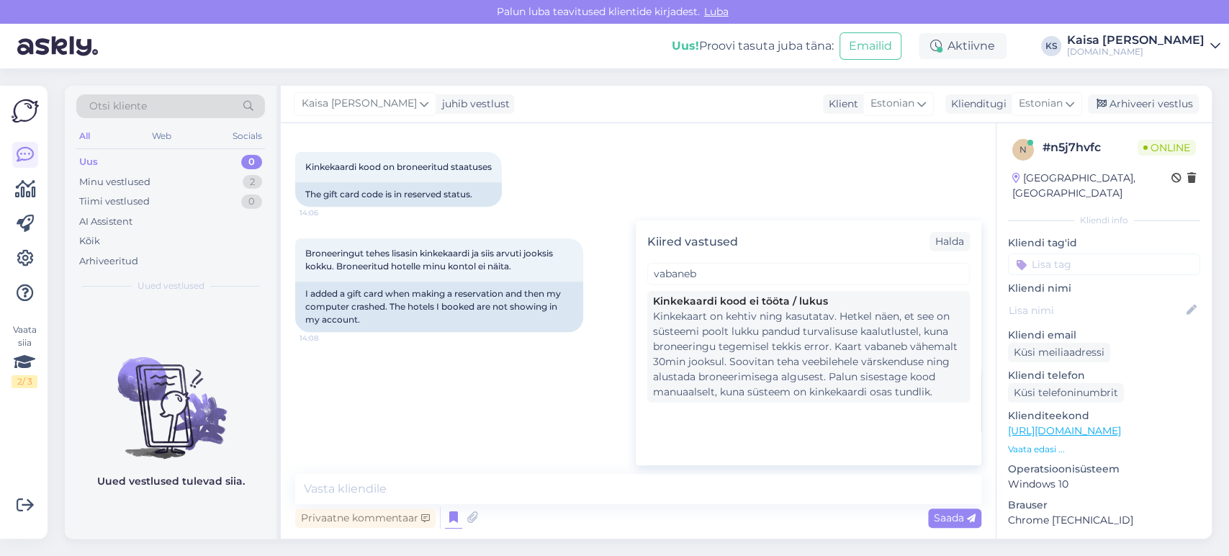
click at [762, 344] on div "Kinkekaart on kehtiv ning kasutatav. Hetkel näen, et see on süsteemi poolt lukk…" at bounding box center [808, 354] width 311 height 91
type textarea "Kinkekaart on kehtiv ning kasutatav. Hetkel näen, et see on süsteemi poolt lukk…"
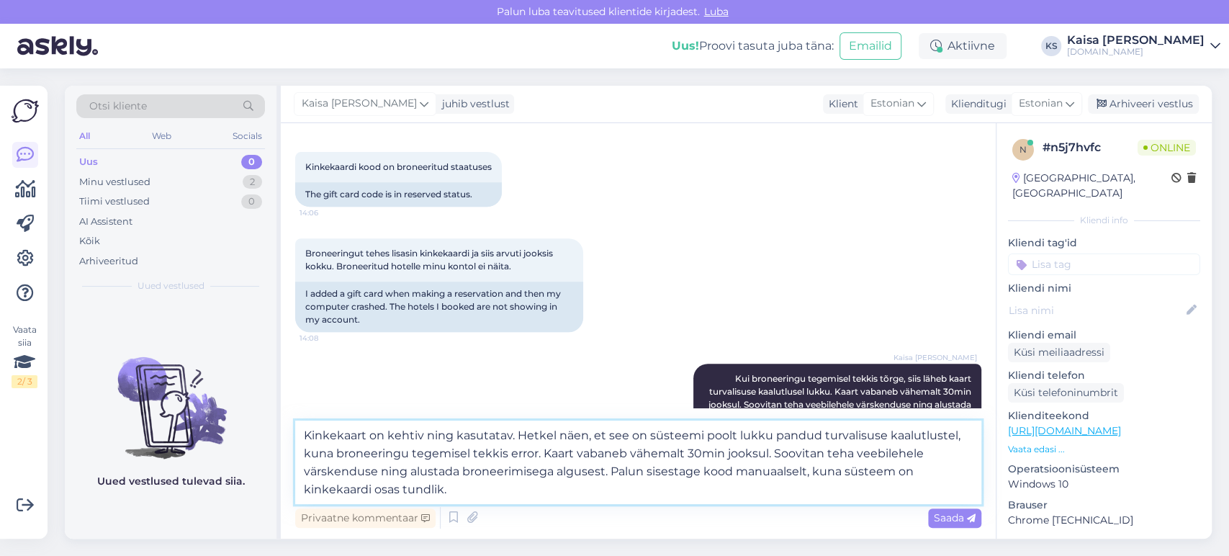
drag, startPoint x: 471, startPoint y: 488, endPoint x: 302, endPoint y: 434, distance: 177.0
click at [302, 434] on textarea "Kinkekaart on kehtiv ning kasutatav. Hetkel näen, et see on süsteemi poolt lukk…" at bounding box center [638, 463] width 686 height 84
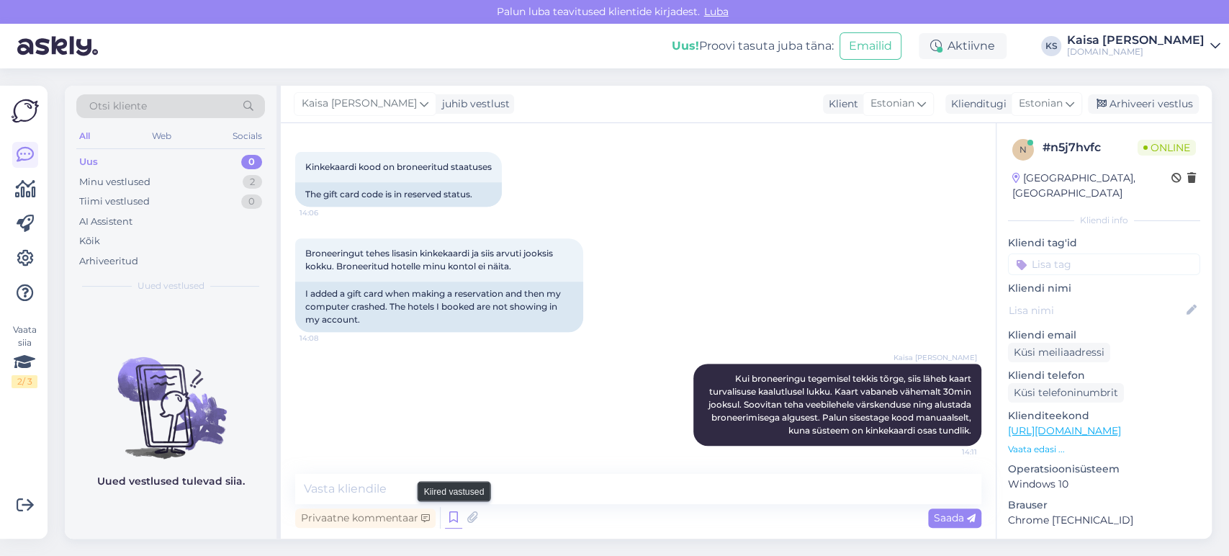
click at [454, 515] on icon at bounding box center [453, 518] width 17 height 22
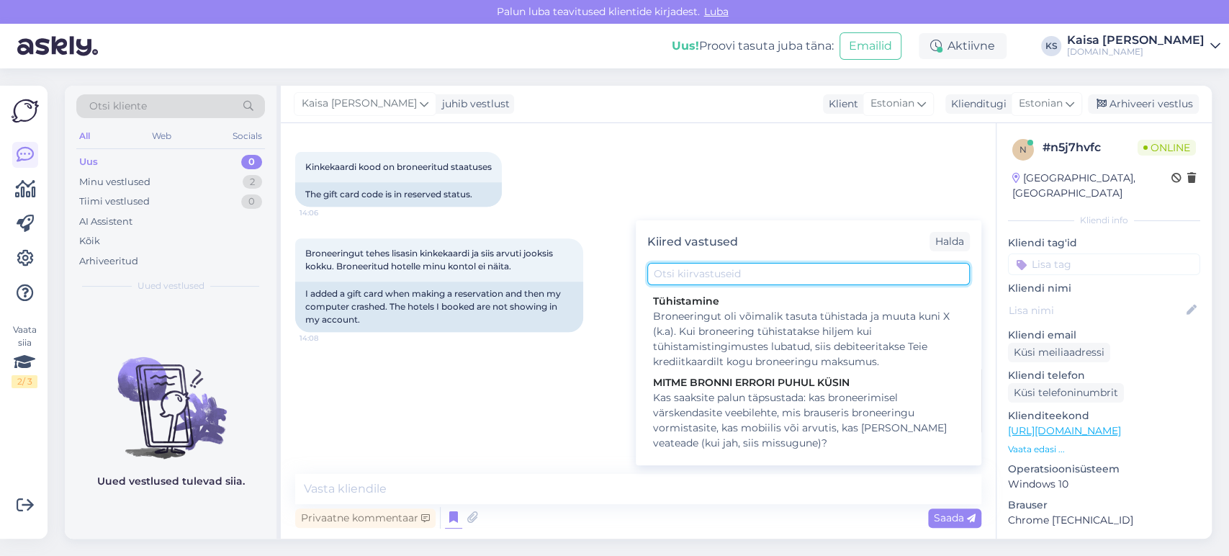
click at [755, 281] on input "text" at bounding box center [808, 274] width 323 height 22
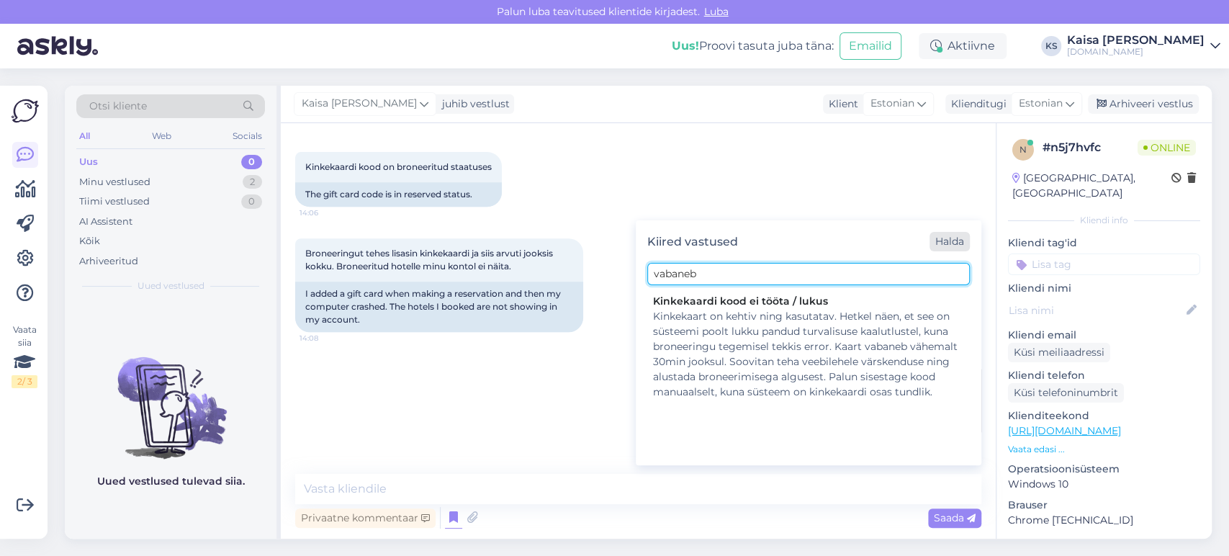
type input "vabaneb"
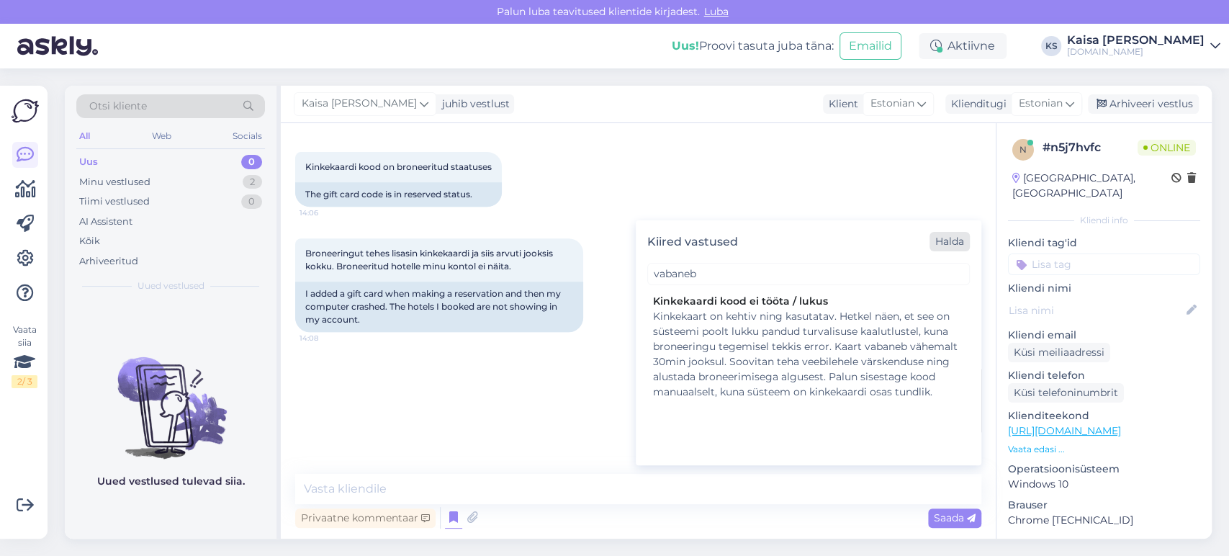
click at [960, 239] on div "Halda" at bounding box center [950, 241] width 40 height 19
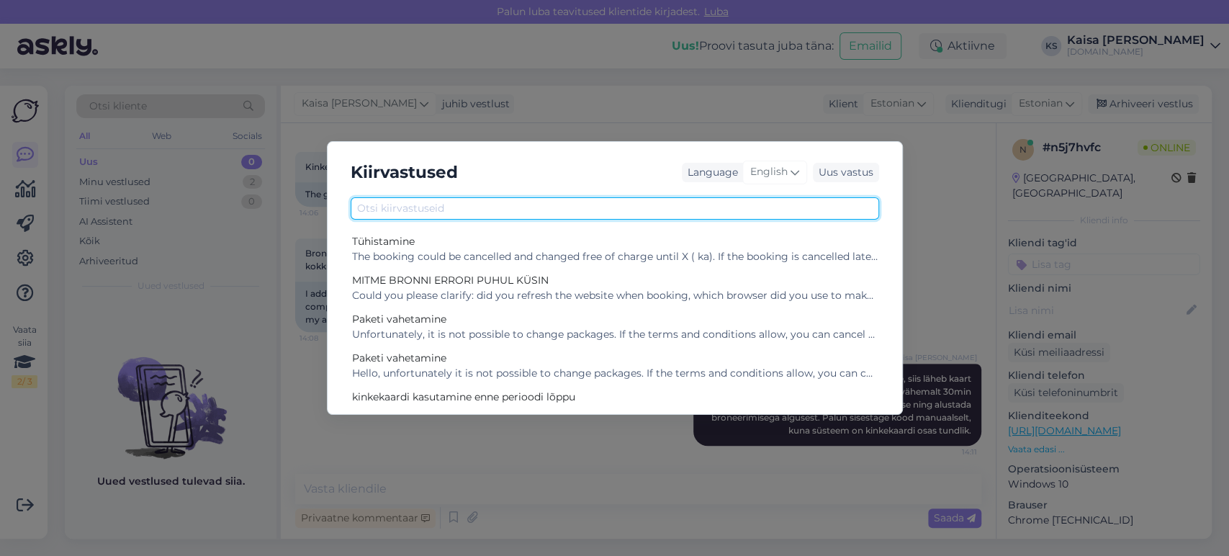
click at [484, 202] on input "text" at bounding box center [615, 208] width 529 height 22
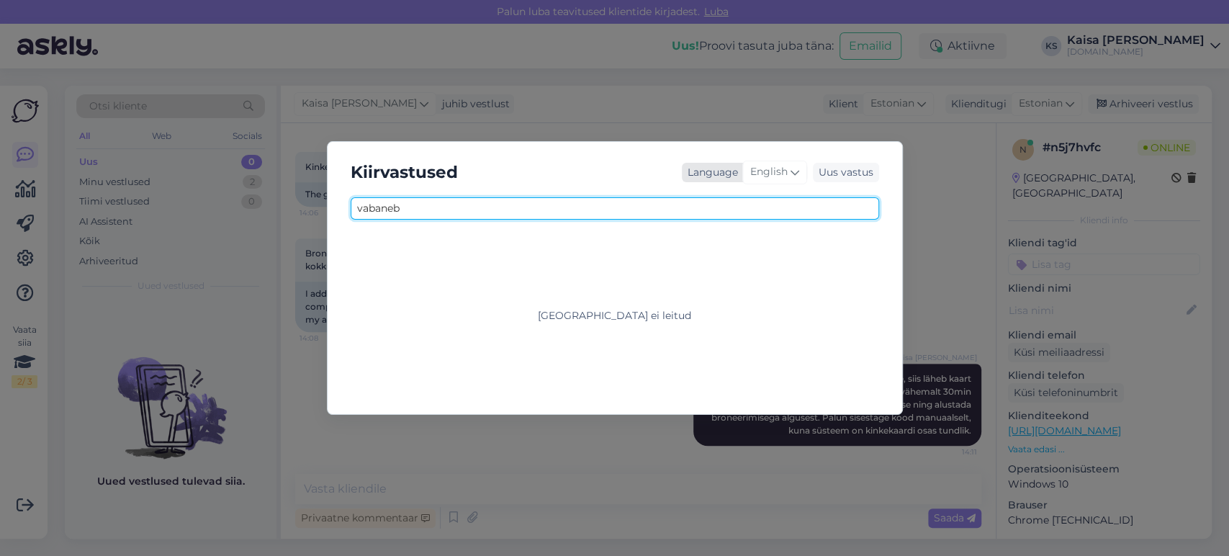
type input "vabaneb"
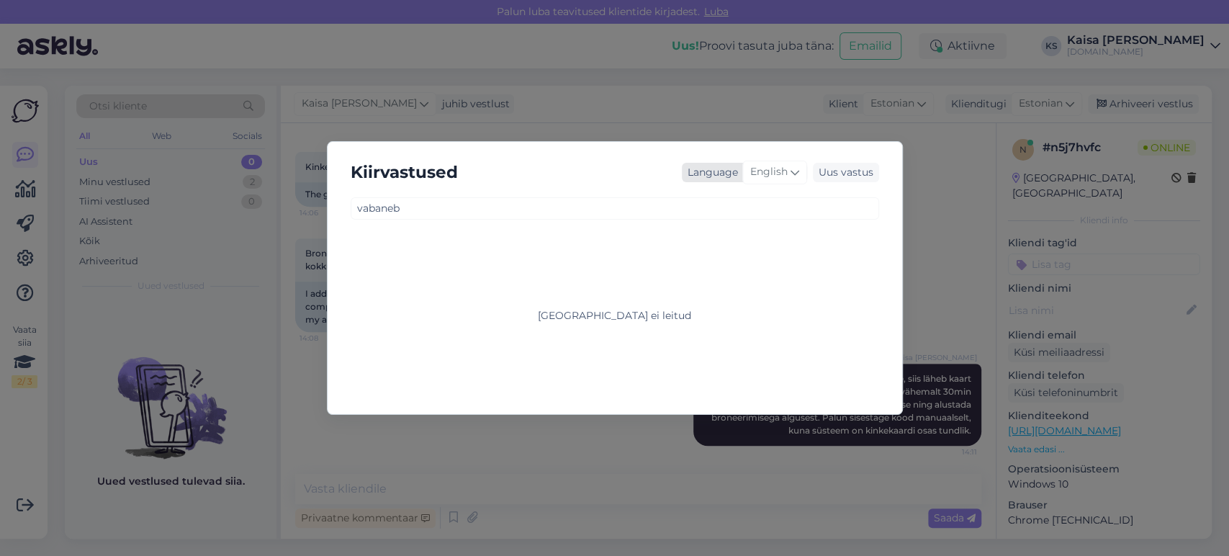
click at [771, 169] on span "English" at bounding box center [768, 172] width 37 height 16
type input "es"
click at [714, 254] on link "Estonian" at bounding box center [744, 259] width 158 height 23
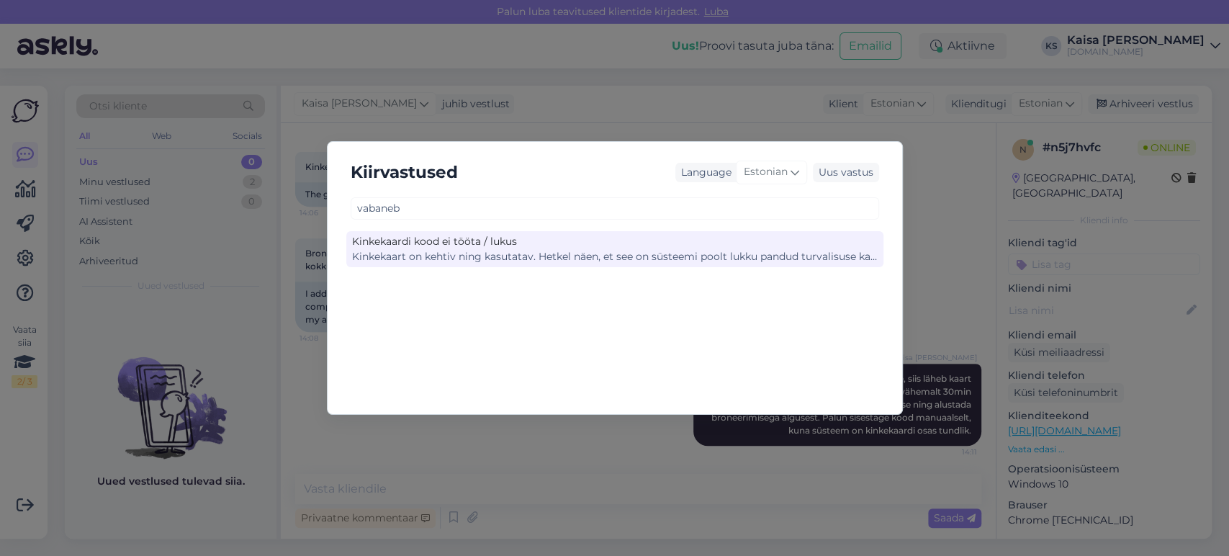
click at [557, 247] on div "Kinkekaardi kood ei tööta / lukus" at bounding box center [615, 241] width 526 height 15
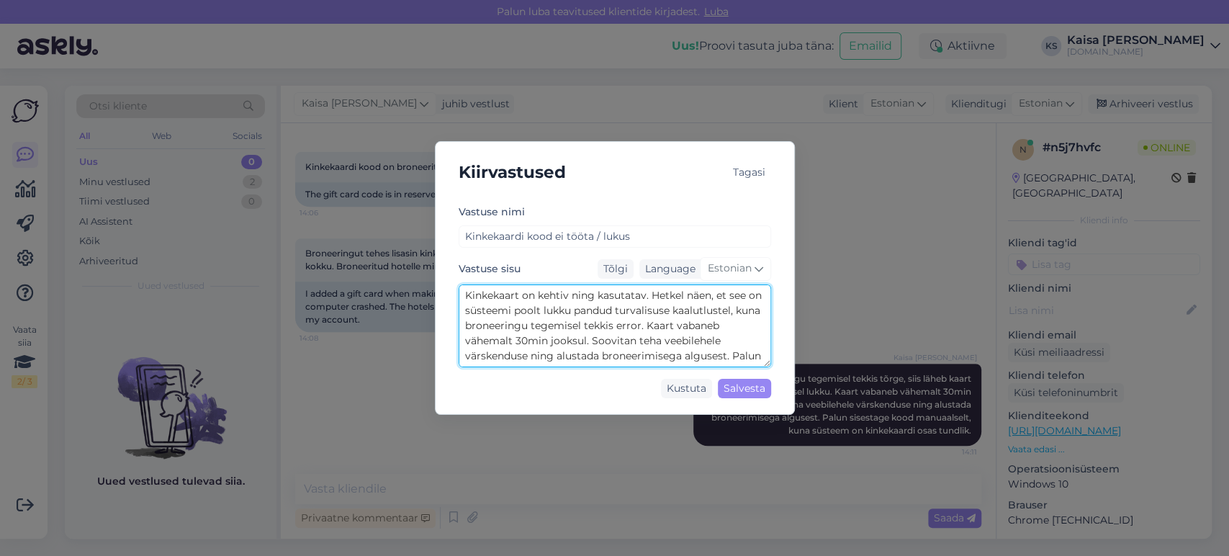
drag, startPoint x: 673, startPoint y: 329, endPoint x: 465, endPoint y: 297, distance: 210.5
click at [465, 297] on textarea "Kinkekaart on kehtiv ning kasutatav. Hetkel näen, et see on süsteemi poolt lukk…" at bounding box center [615, 325] width 313 height 83
click at [738, 338] on textarea "Kinkekaart on kehtiv ning kasutatav. Hetkel näen, et see on süsteemi poolt lukk…" at bounding box center [615, 325] width 313 height 83
paste textarea "ui broneeringu tegemisel tekkis tõrge, siis läheb kaart turvalisuse kaalutlusel…"
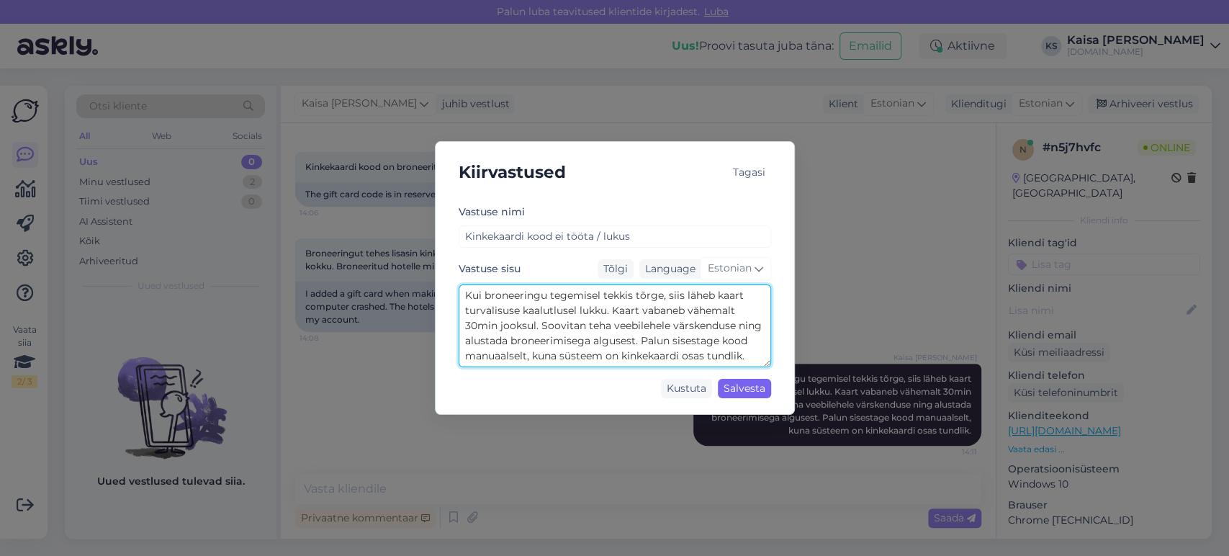
type textarea "Kui broneeringu tegemisel tekkis tõrge, siis läheb kaart turvalisuse kaalutluse…"
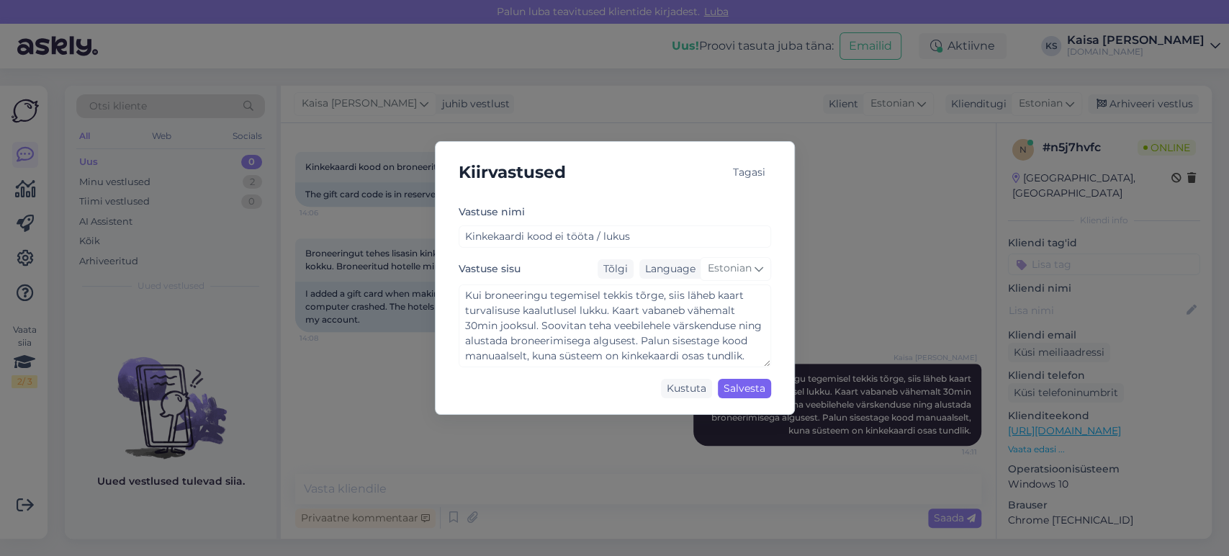
click at [743, 387] on div "Salvesta" at bounding box center [744, 388] width 53 height 19
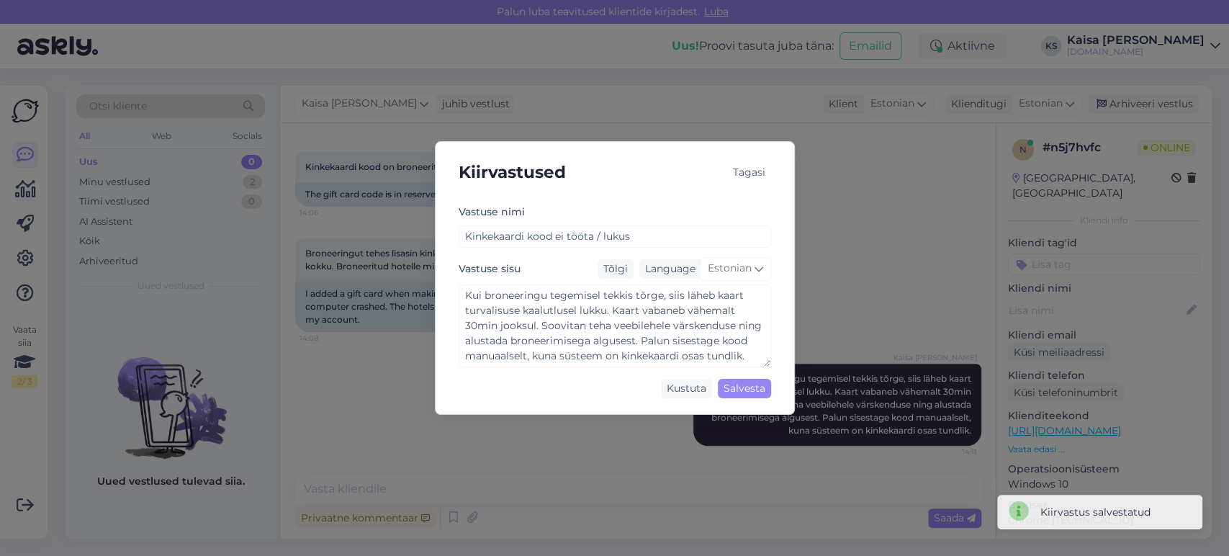
click at [751, 174] on div "Tagasi" at bounding box center [749, 172] width 44 height 19
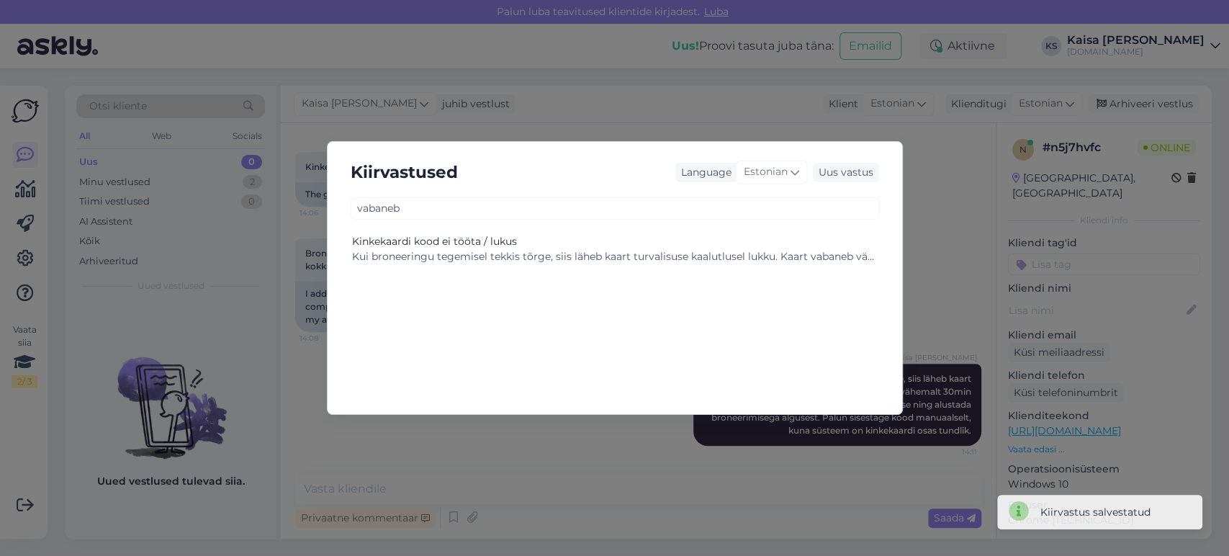
click at [748, 110] on div "Kiirvastused Language Estonian Uus vastus vabaneb Kinkekaardi kood ei tööta / […" at bounding box center [614, 278] width 1229 height 556
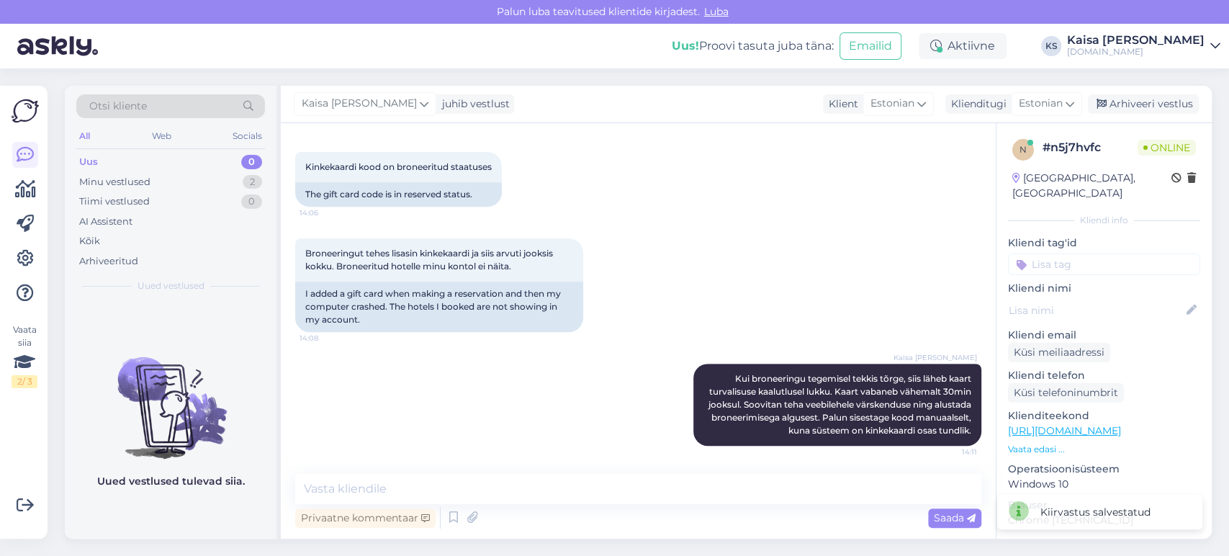
click at [734, 243] on div "Broneeringut tehes lisasin kinkekaardi ja siis arvuti jooksis kokku. Broneeritu…" at bounding box center [638, 285] width 686 height 125
